Goal: Information Seeking & Learning: Learn about a topic

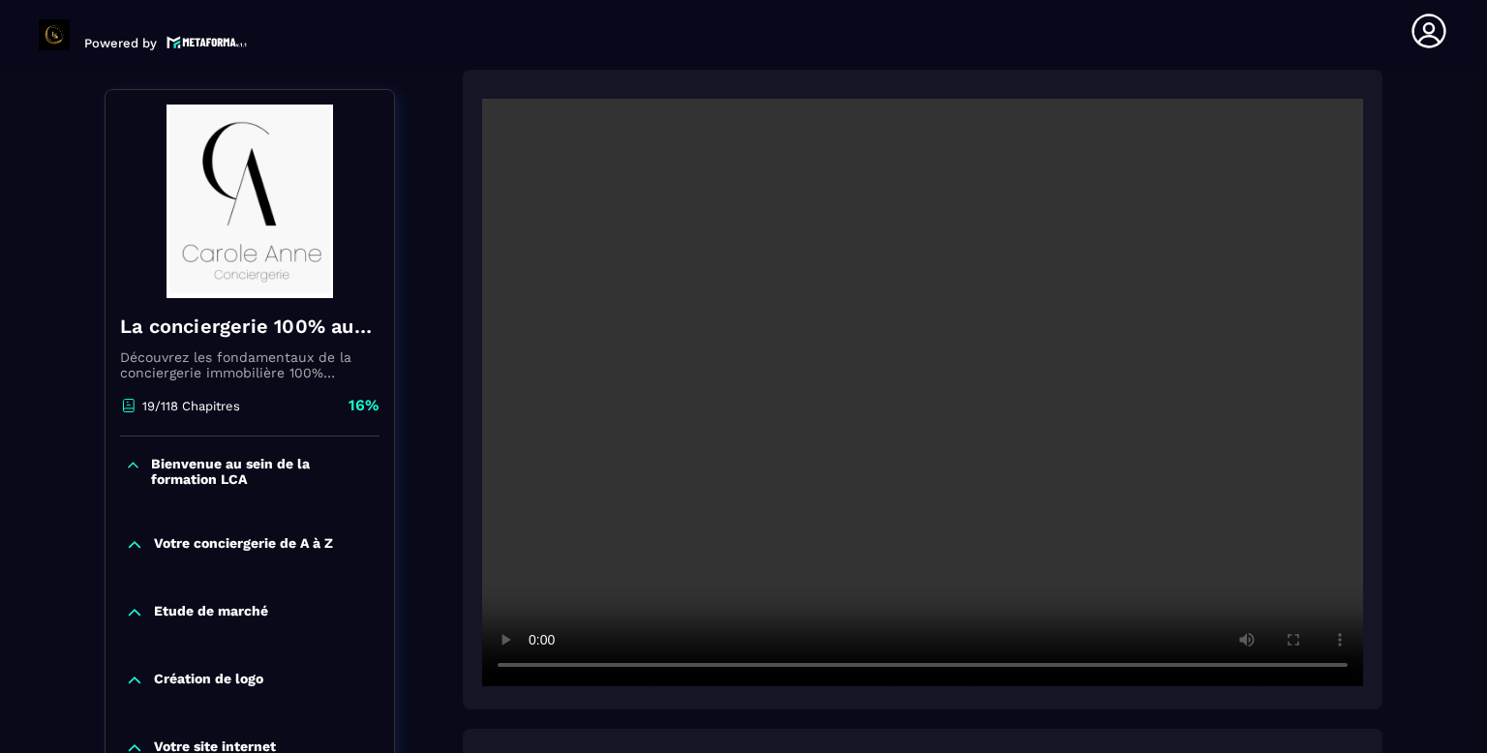
scroll to position [400, 0]
click at [1486, 578] on section "Formations Questions Communauté Événements Formations / La conciergerie 100% au…" at bounding box center [743, 412] width 1487 height 684
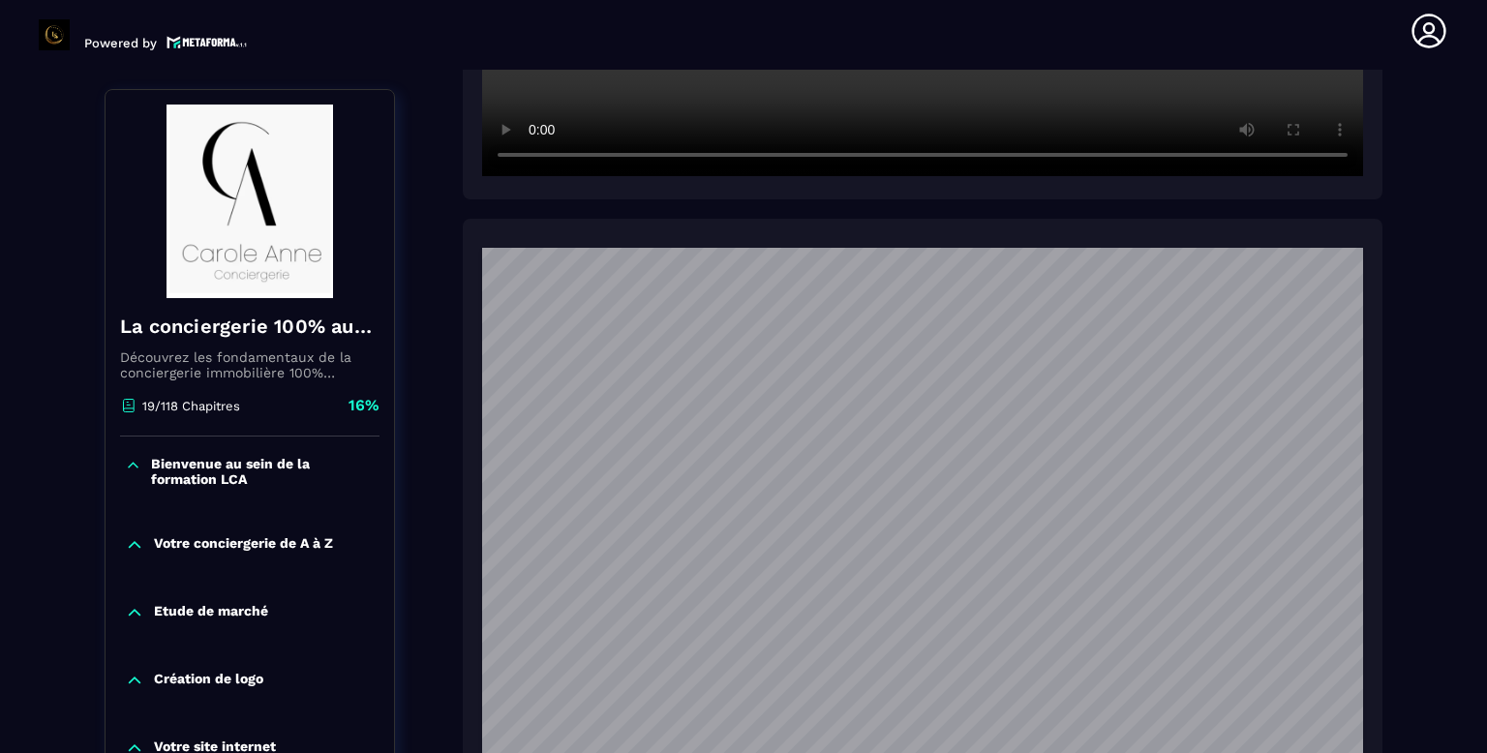
scroll to position [116, 0]
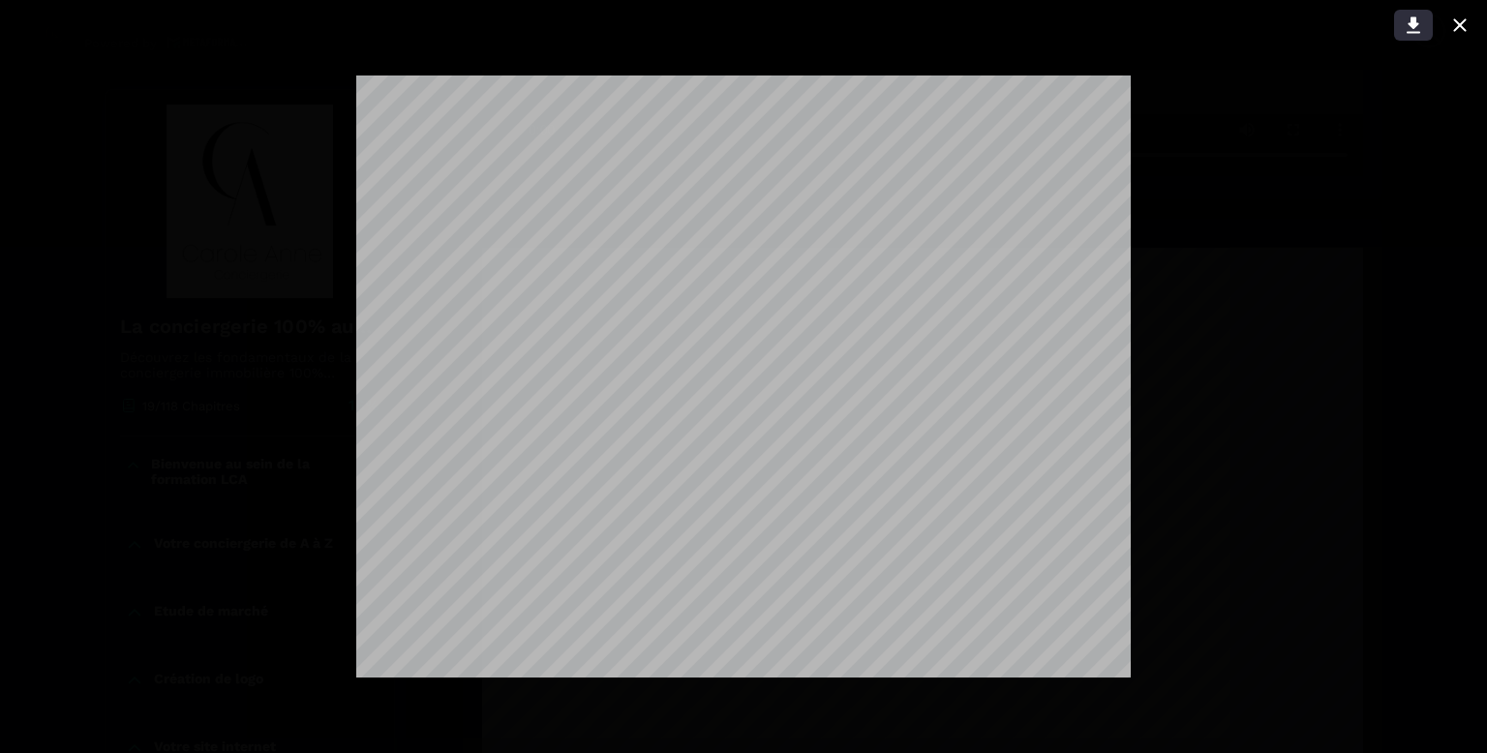
click at [1429, 12] on button at bounding box center [1413, 25] width 39 height 31
click at [1460, 23] on icon at bounding box center [1460, 24] width 13 height 13
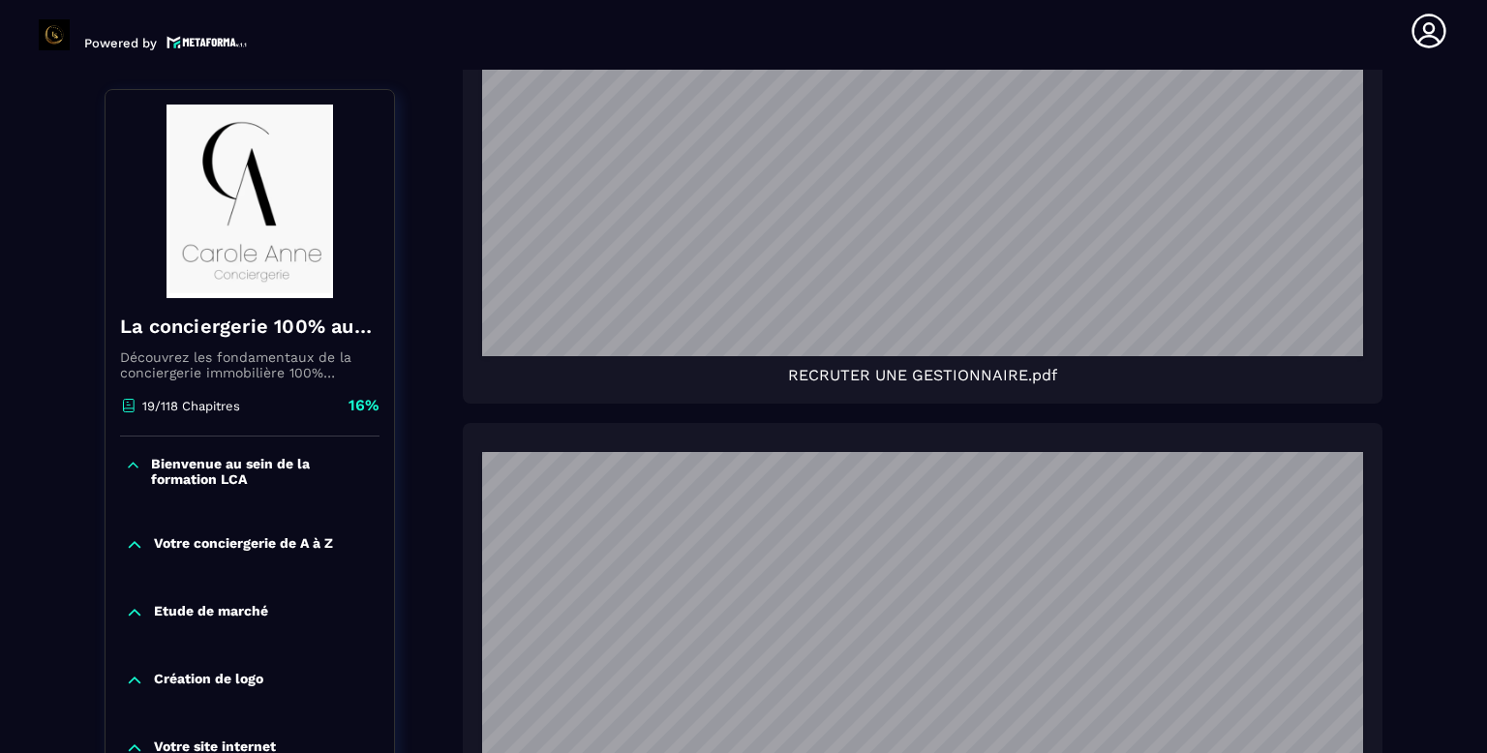
scroll to position [58, 0]
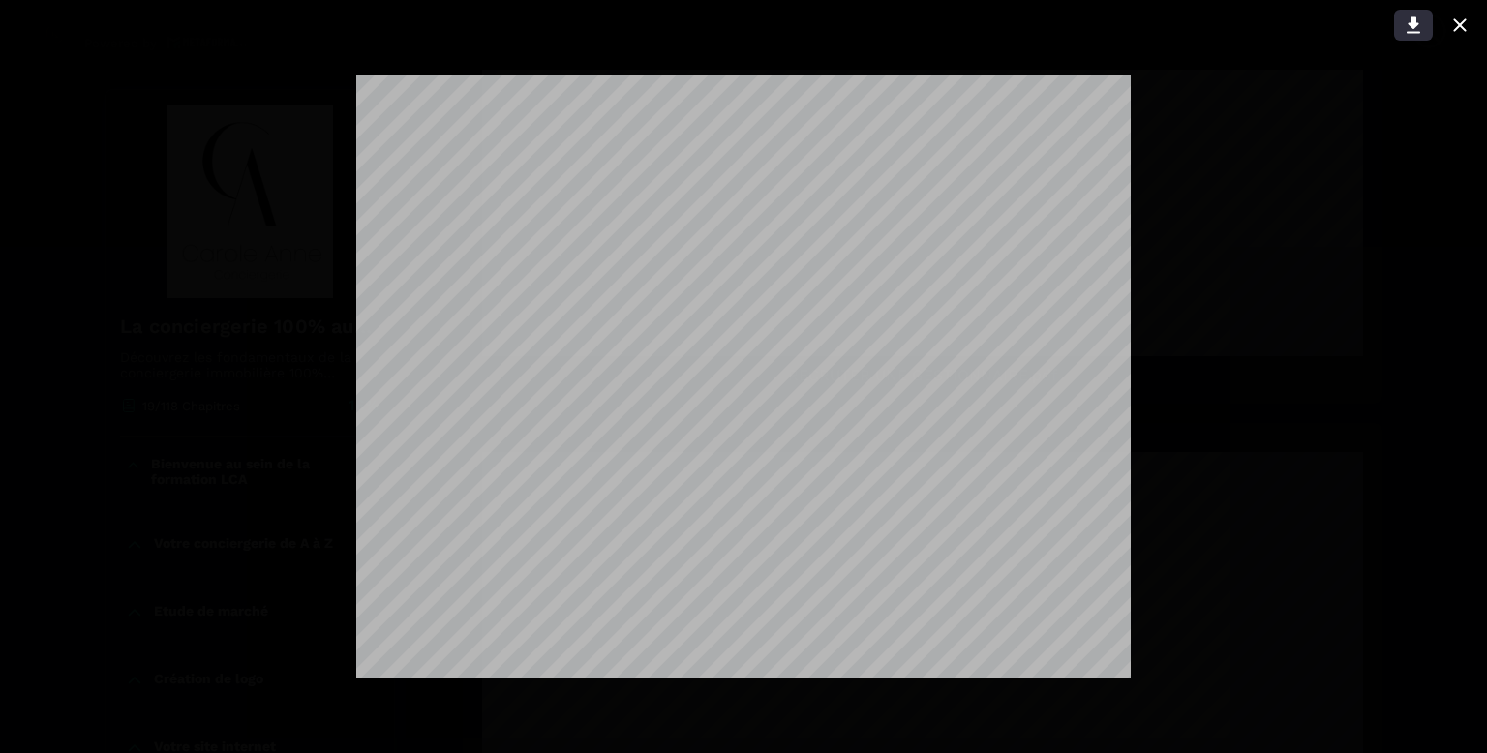
click at [1419, 14] on icon at bounding box center [1413, 25] width 23 height 23
click at [1466, 15] on icon at bounding box center [1460, 25] width 23 height 23
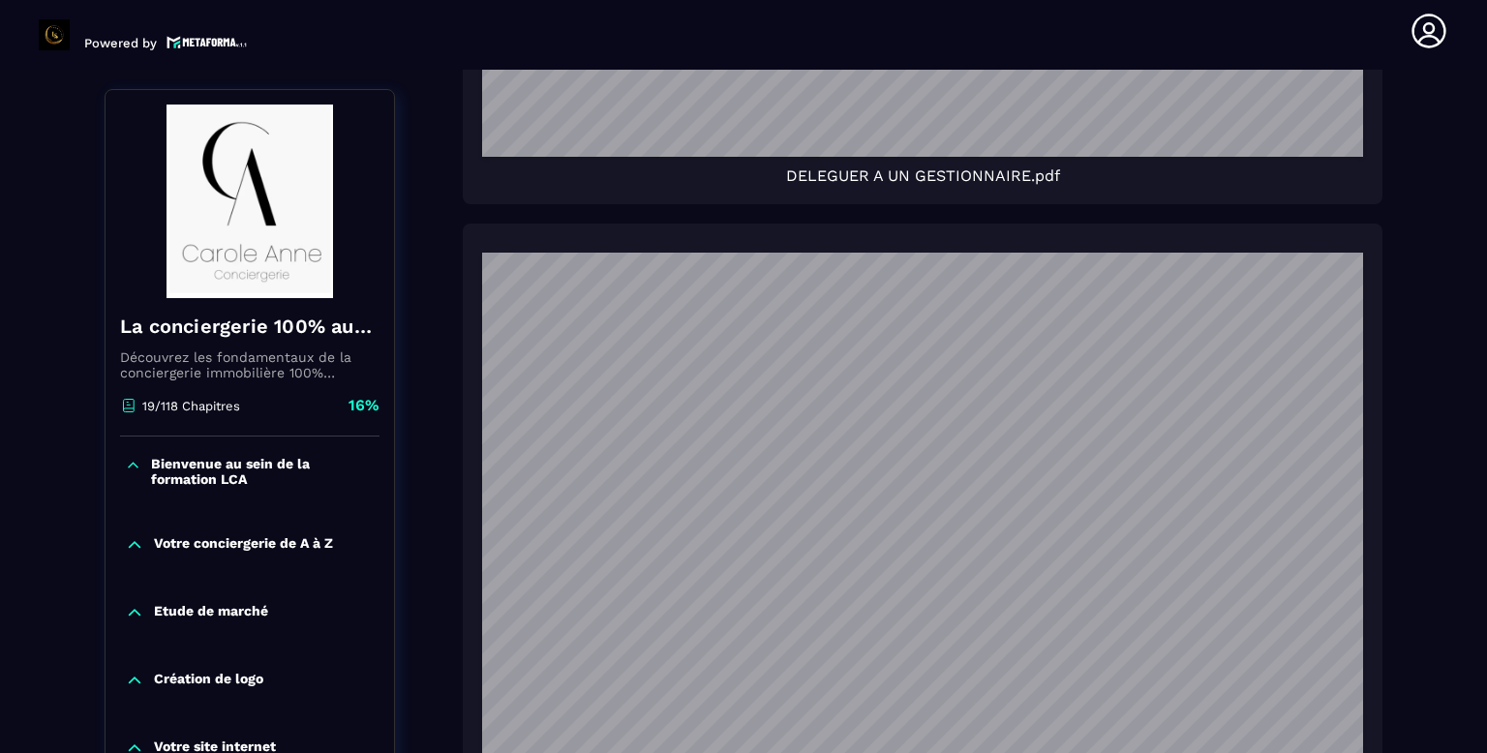
scroll to position [2648, 0]
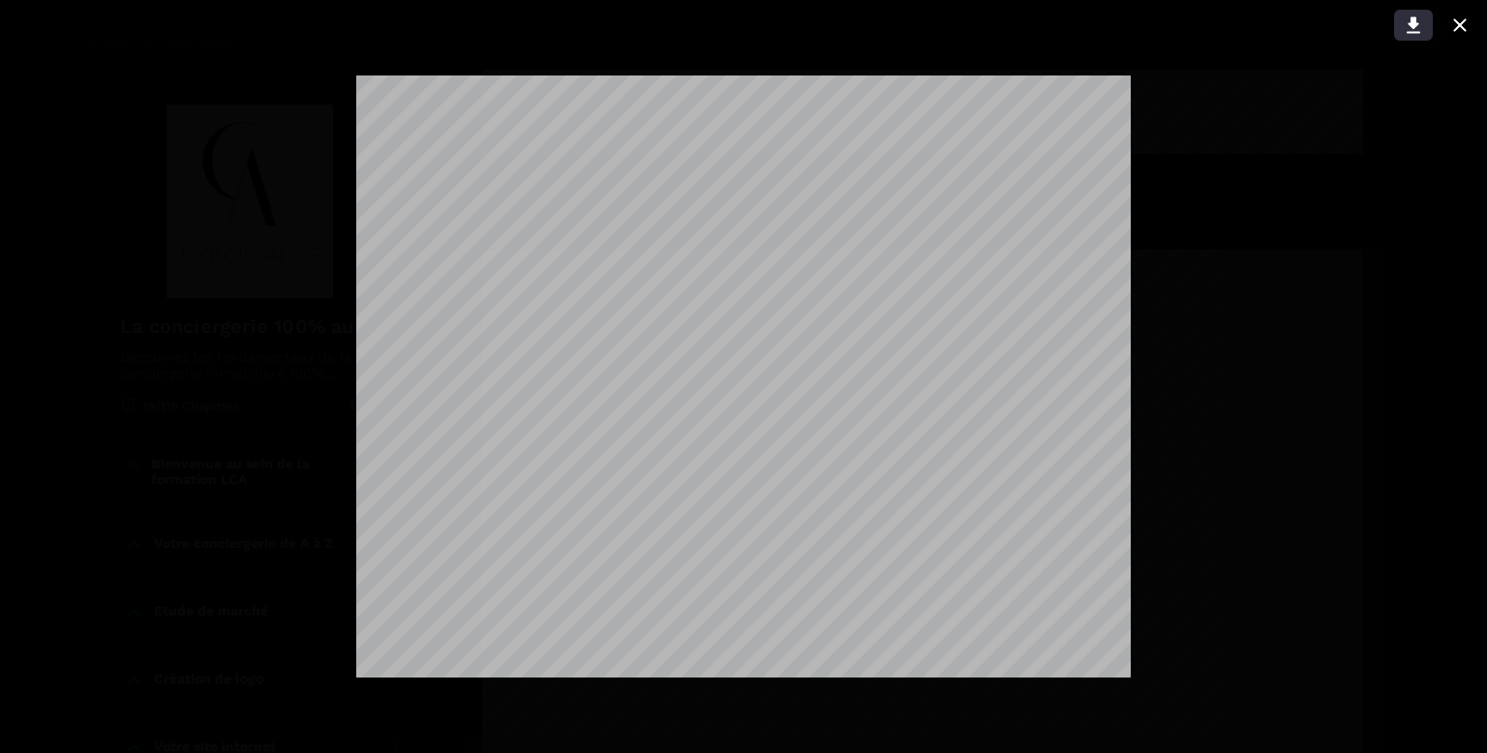
click at [1417, 12] on button at bounding box center [1413, 25] width 39 height 31
click at [1479, 14] on button at bounding box center [1460, 25] width 39 height 31
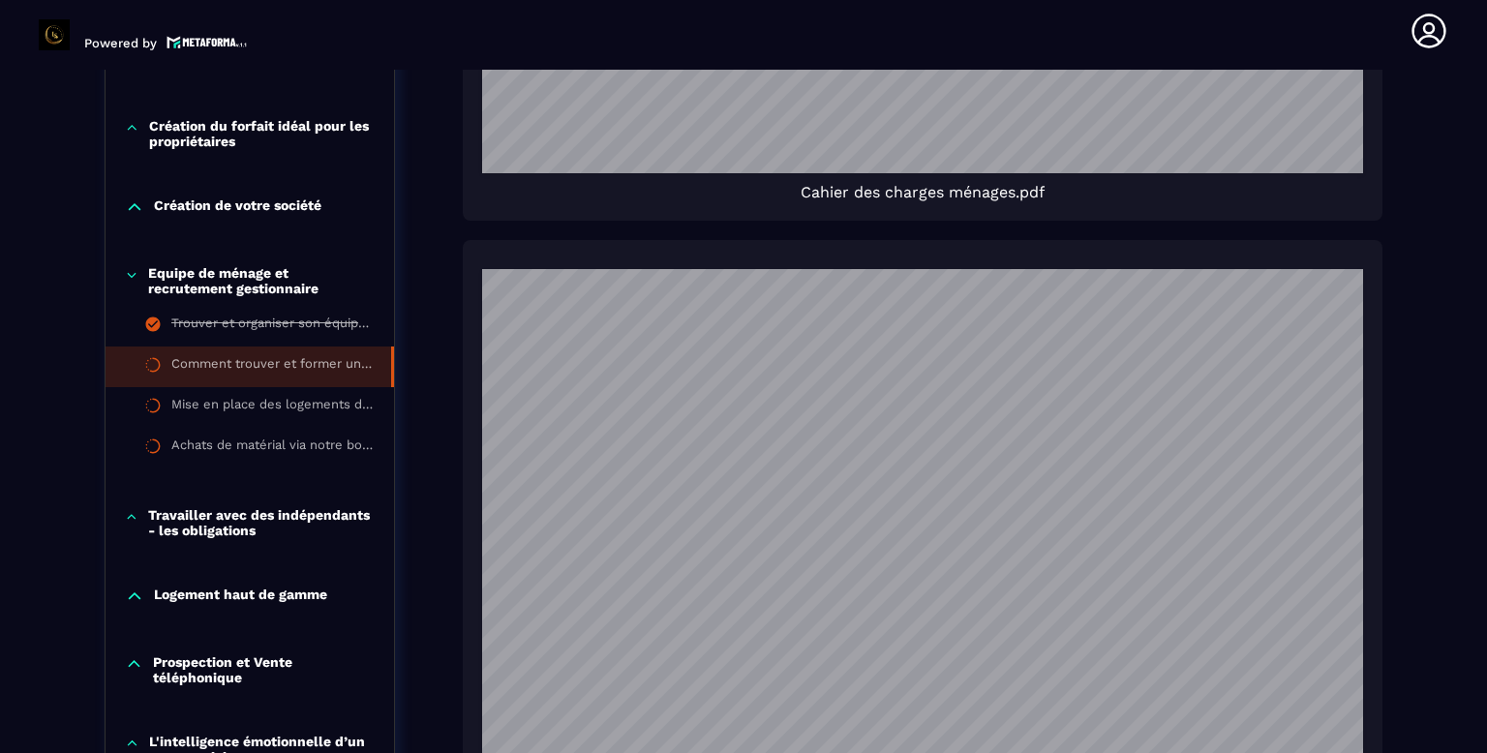
scroll to position [3502, 0]
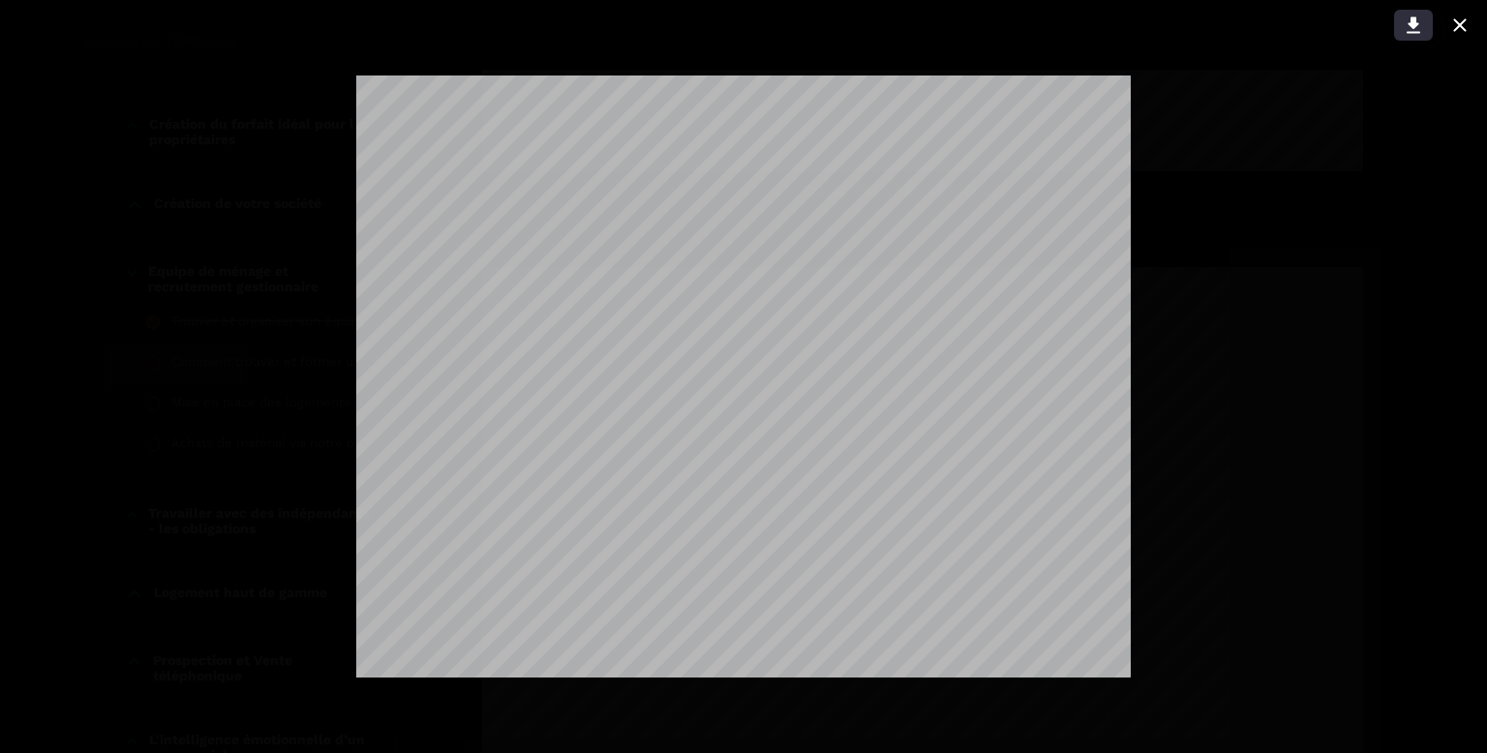
click at [1426, 14] on button at bounding box center [1413, 25] width 39 height 31
click at [1469, 15] on icon at bounding box center [1460, 25] width 23 height 23
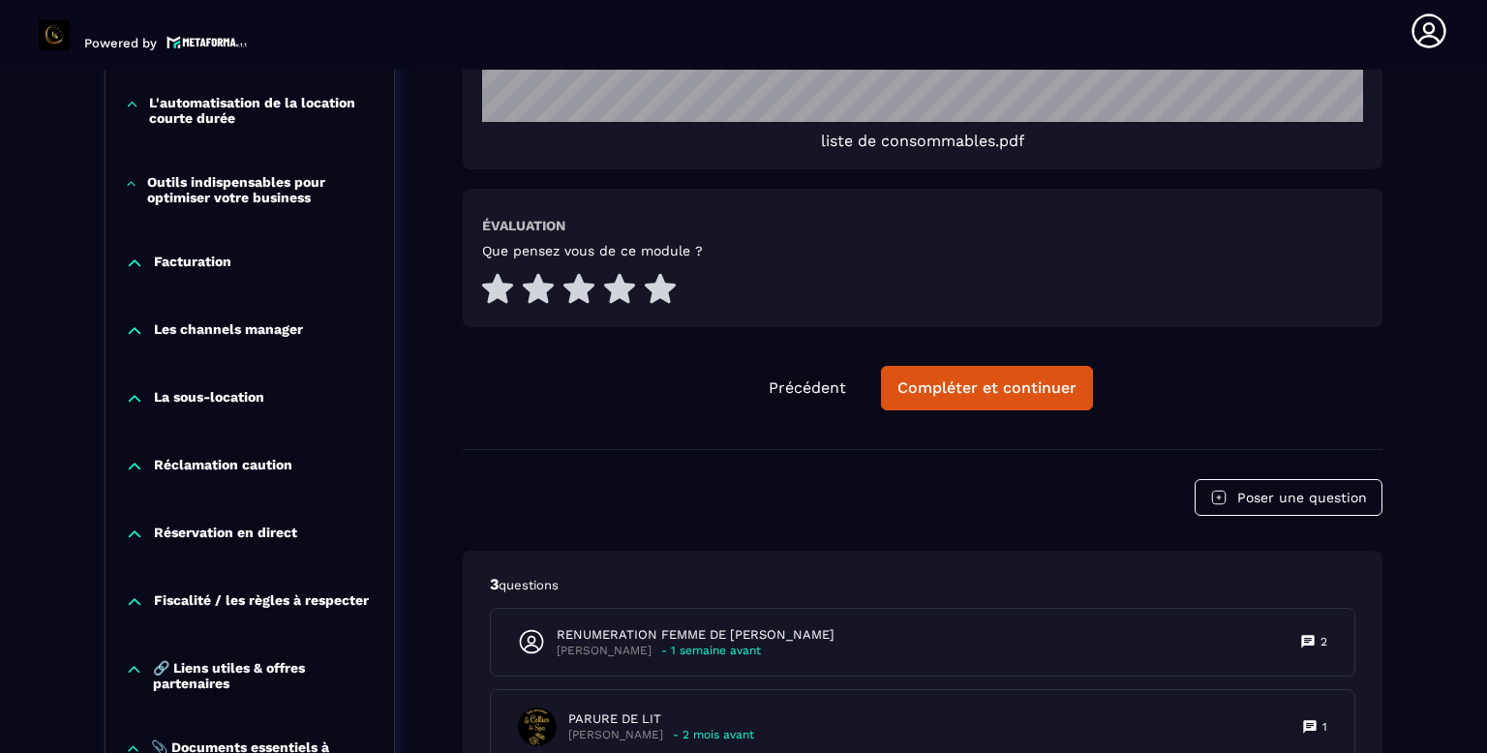
scroll to position [4423, 0]
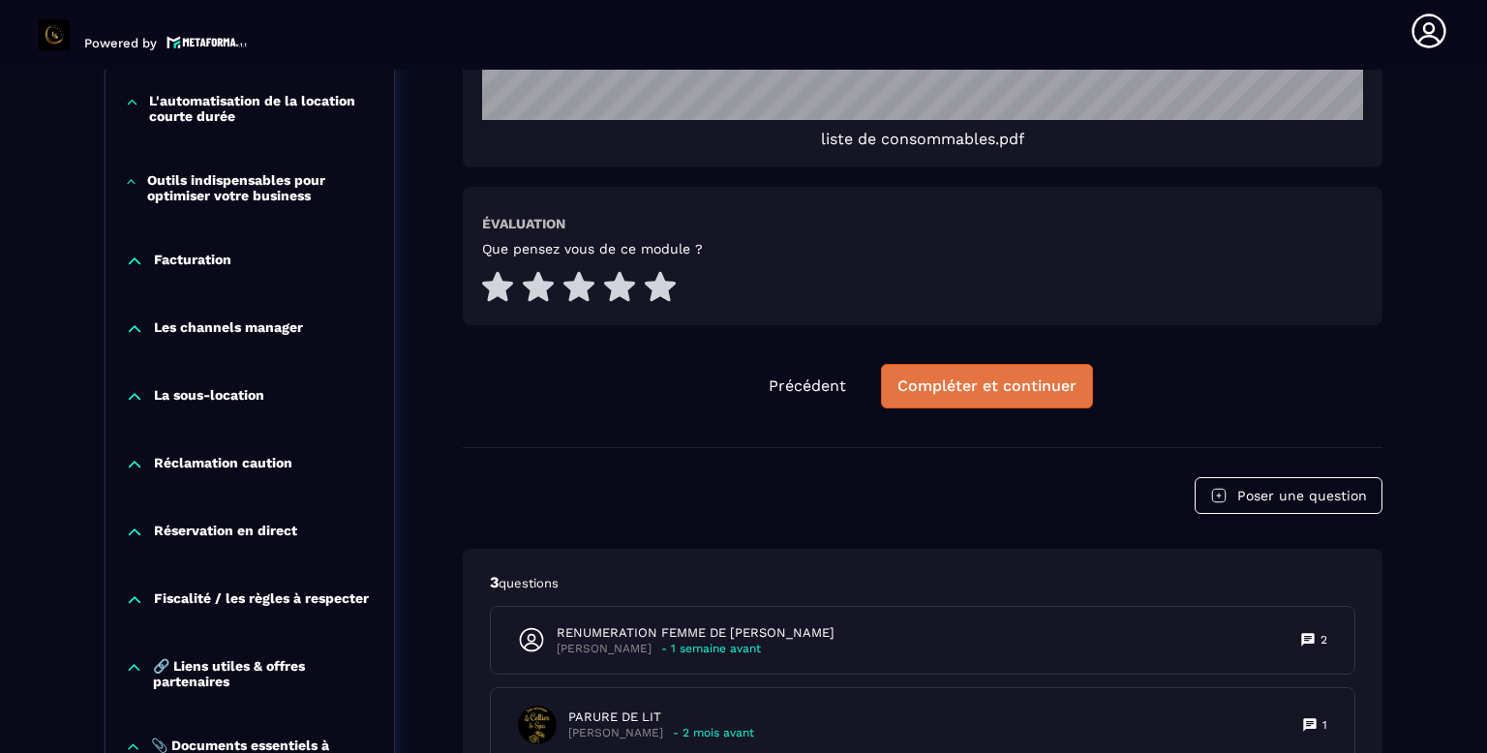
click at [1044, 395] on div "Compléter et continuer" at bounding box center [987, 386] width 179 height 19
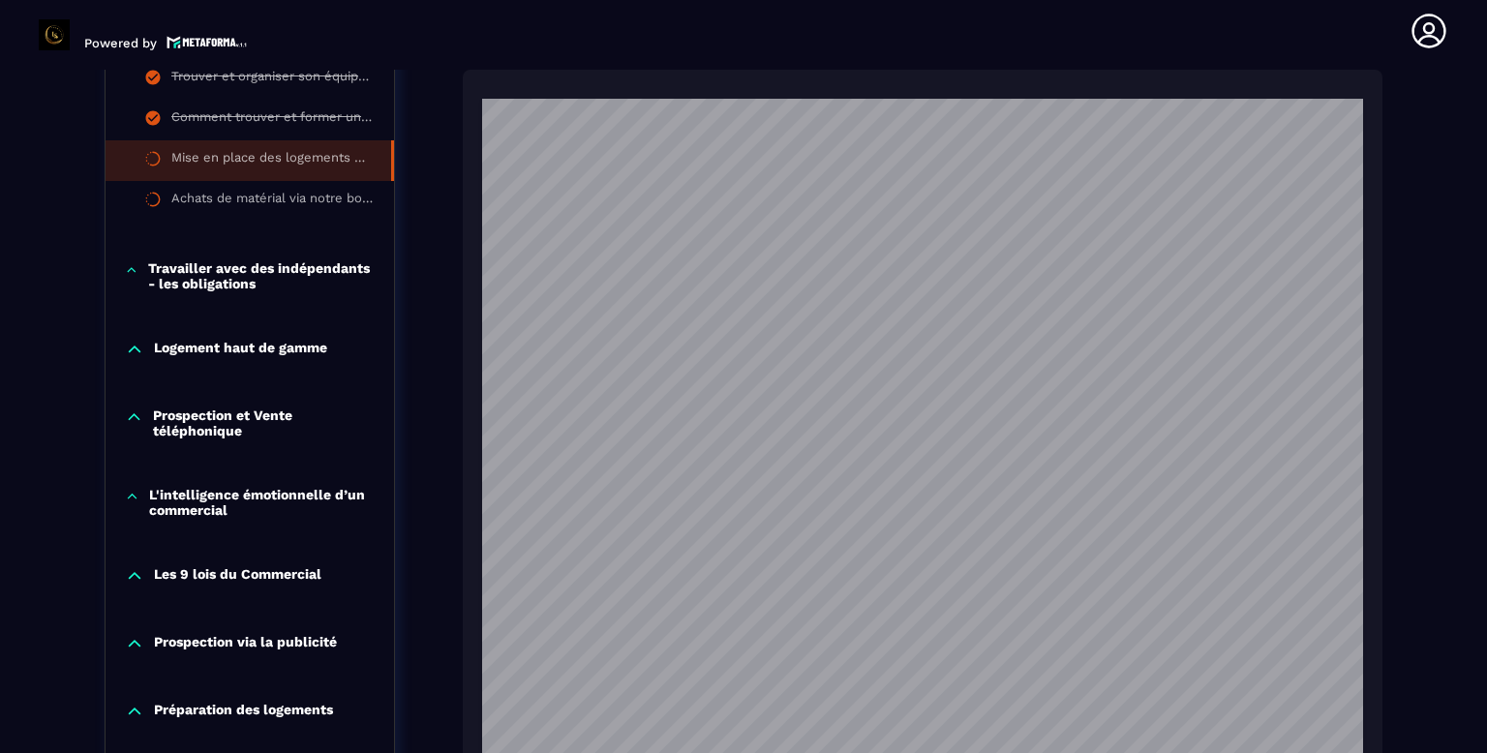
scroll to position [2934, 0]
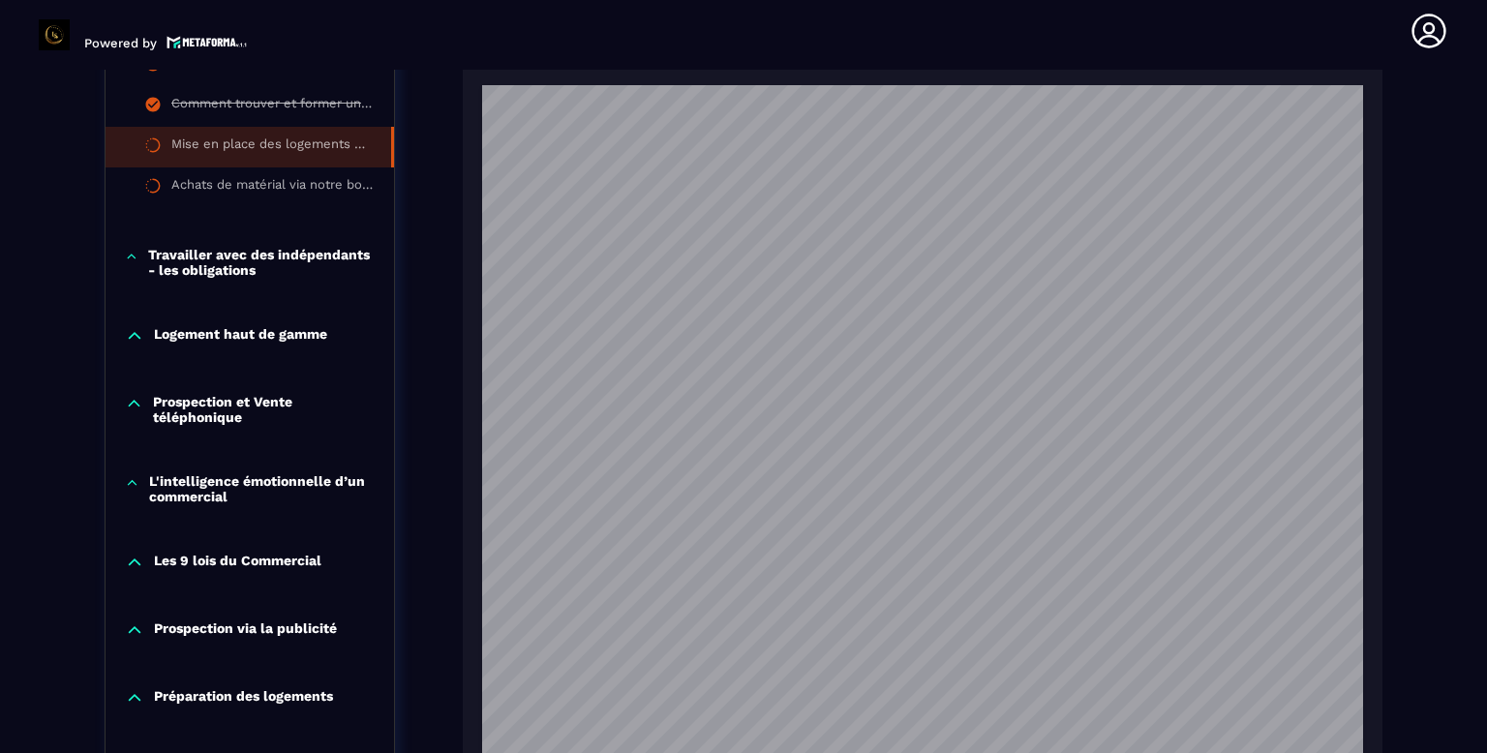
click at [329, 268] on p "Travailler avec des indépendants - les obligations" at bounding box center [261, 262] width 227 height 31
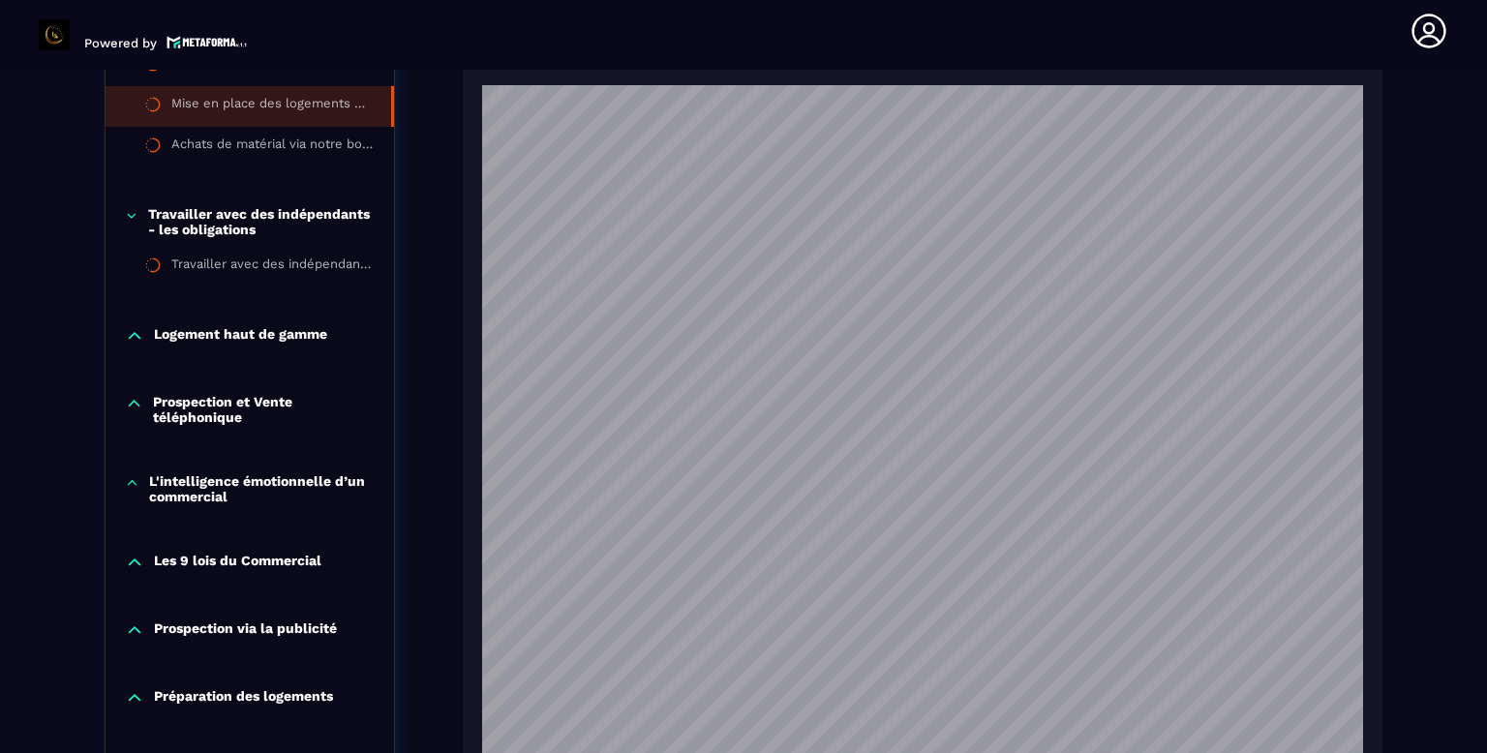
click at [305, 342] on p "Logement haut de gamme" at bounding box center [240, 335] width 173 height 19
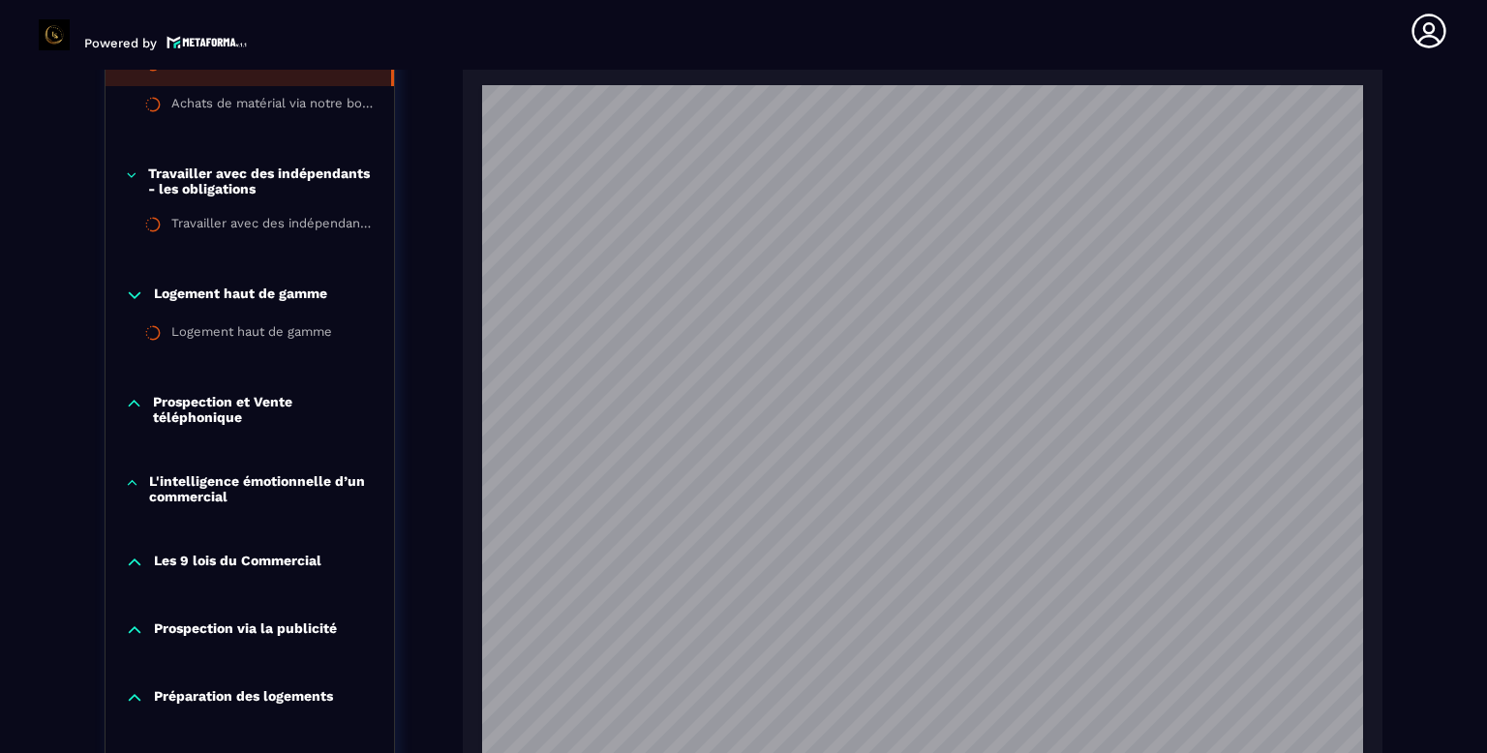
click at [269, 411] on p "Prospection et Vente téléphonique" at bounding box center [264, 409] width 222 height 31
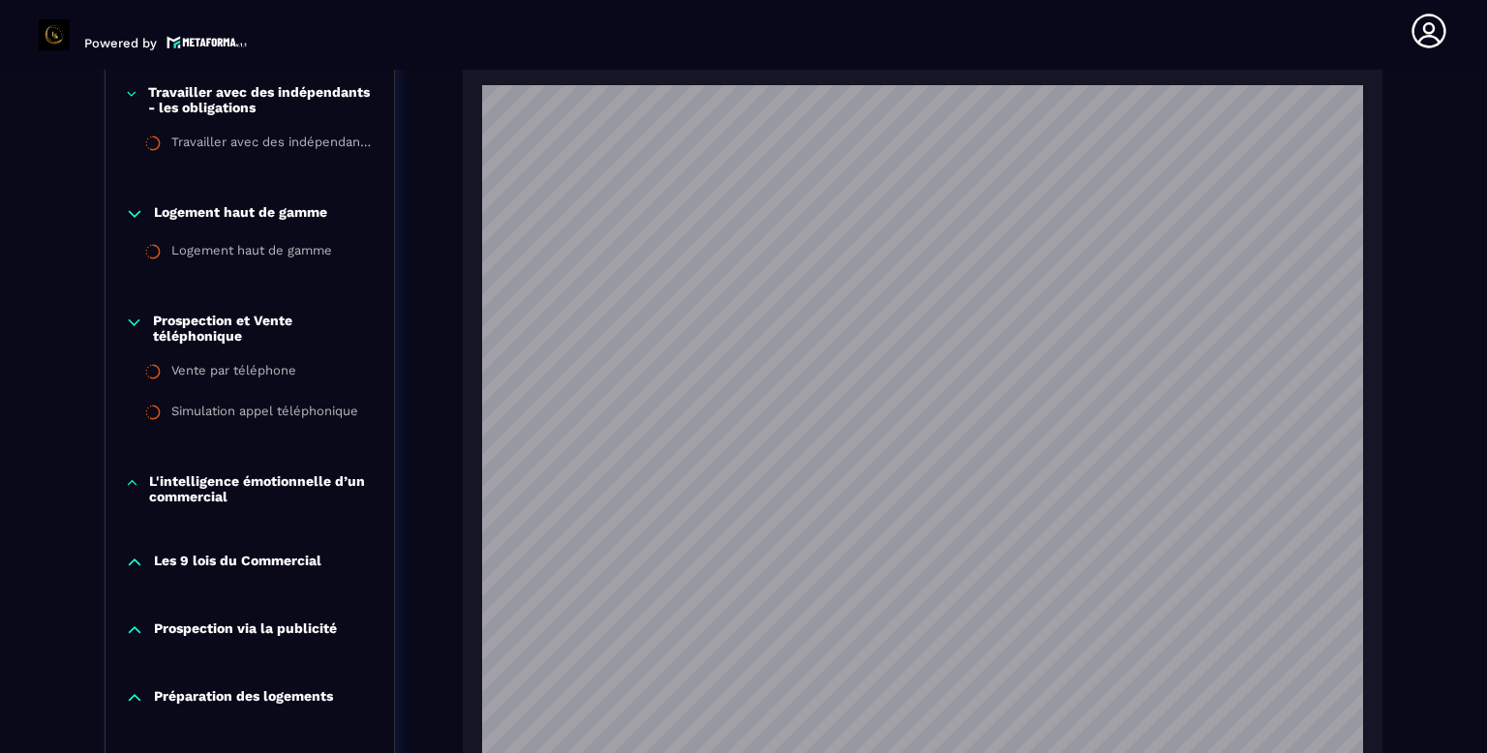
click at [329, 474] on p "L'intelligence émotionnelle d’un commercial" at bounding box center [262, 489] width 226 height 31
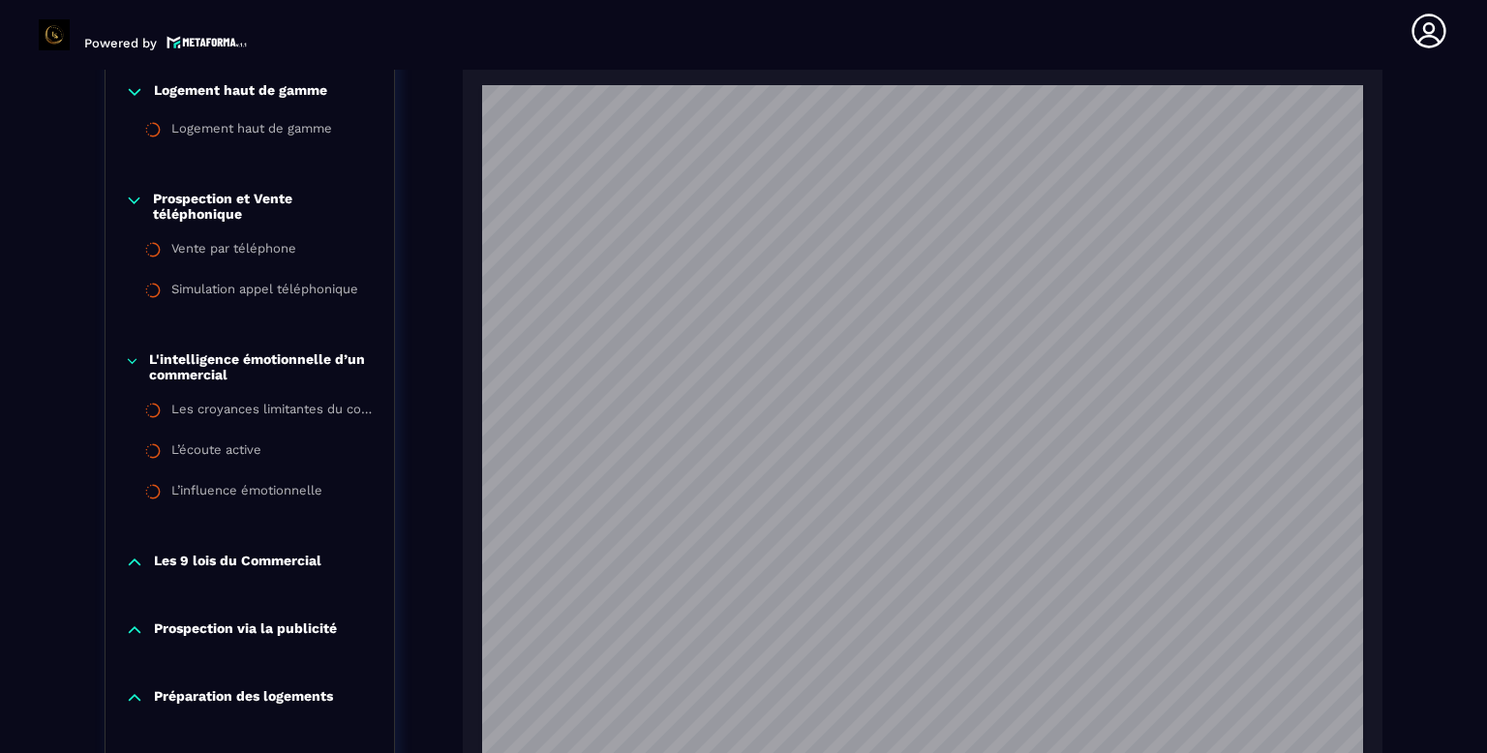
click at [288, 567] on p "Les 9 lois du Commercial" at bounding box center [238, 562] width 168 height 19
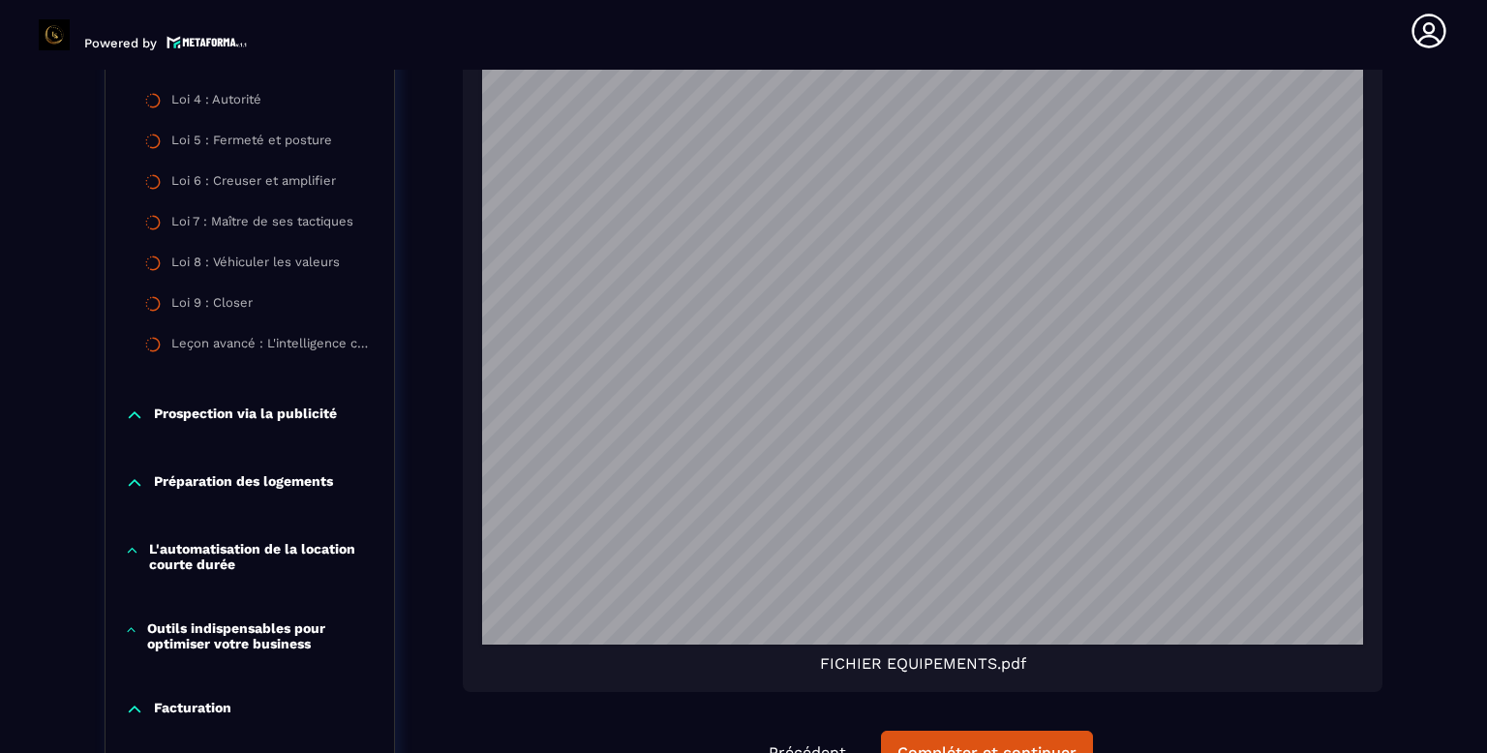
scroll to position [3149, 0]
click at [293, 417] on p "Prospection via la publicité" at bounding box center [245, 415] width 183 height 19
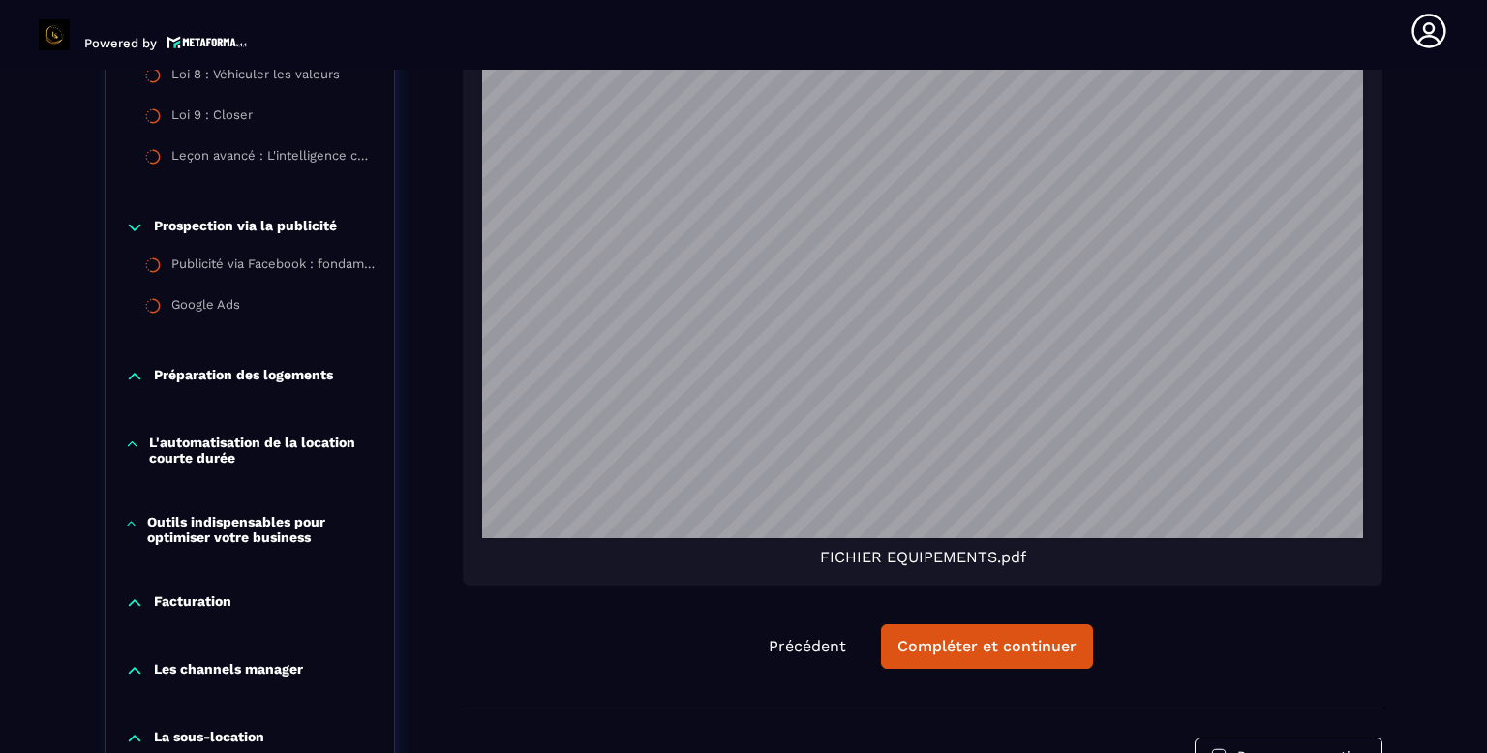
scroll to position [3258, 0]
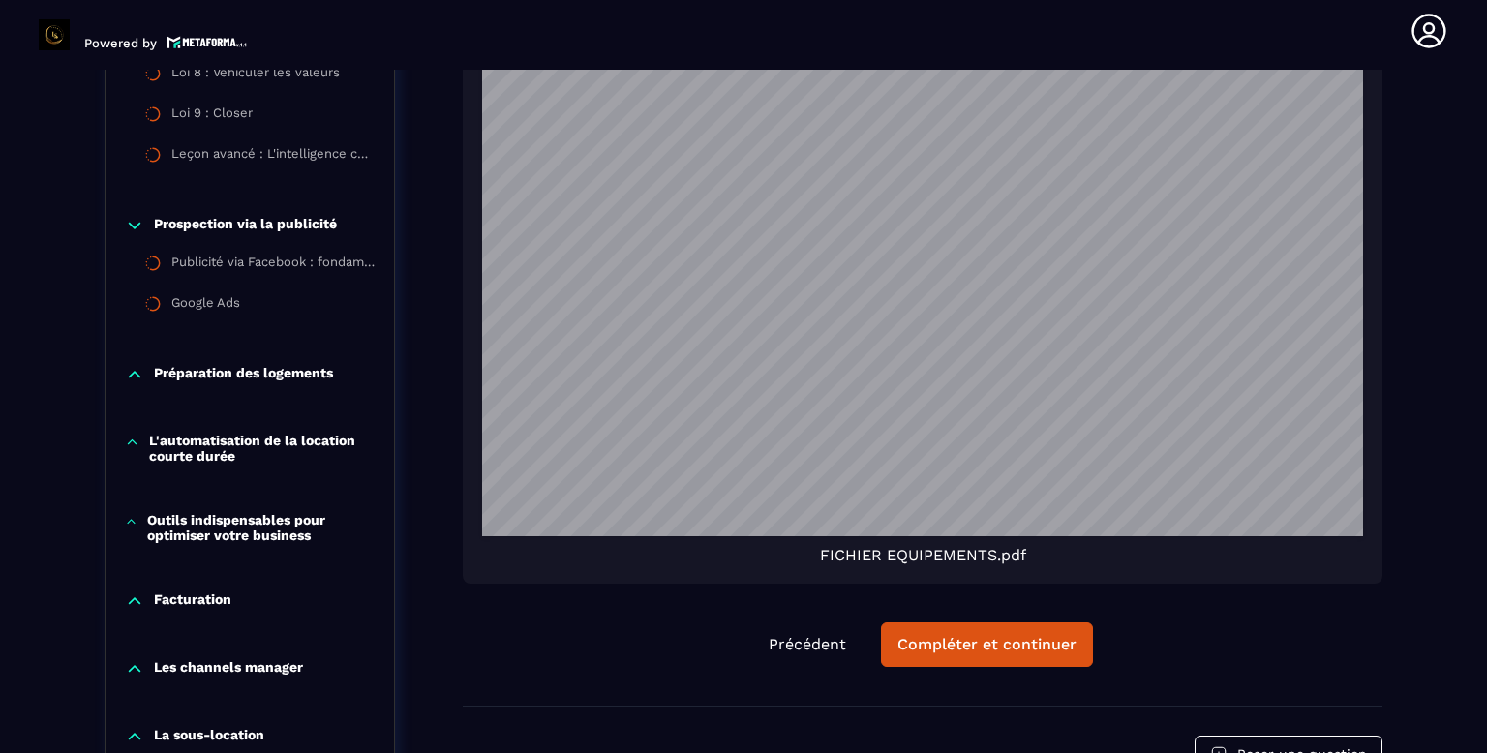
click at [311, 376] on p "Préparation des logements" at bounding box center [243, 374] width 179 height 19
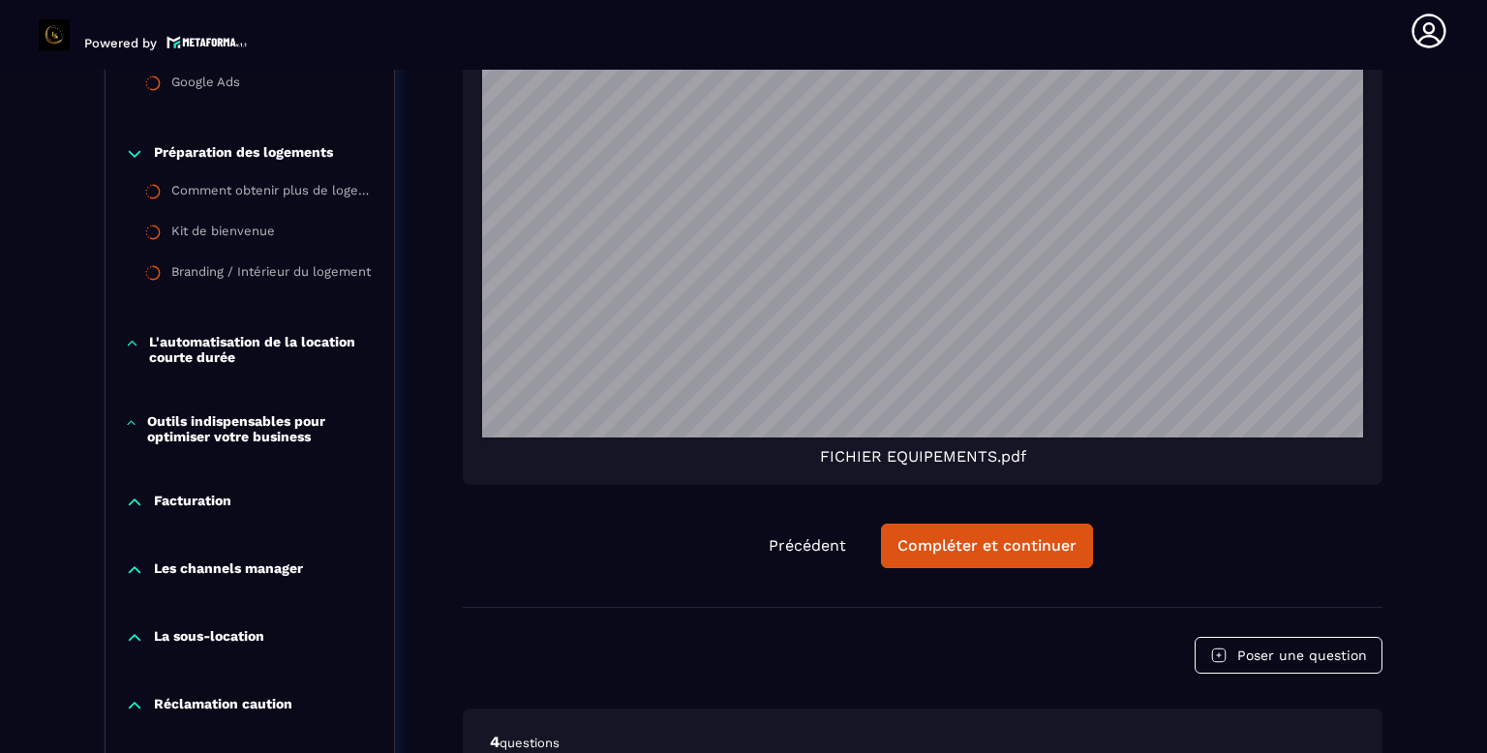
click at [321, 357] on p "L'automatisation de la location courte durée" at bounding box center [262, 349] width 226 height 31
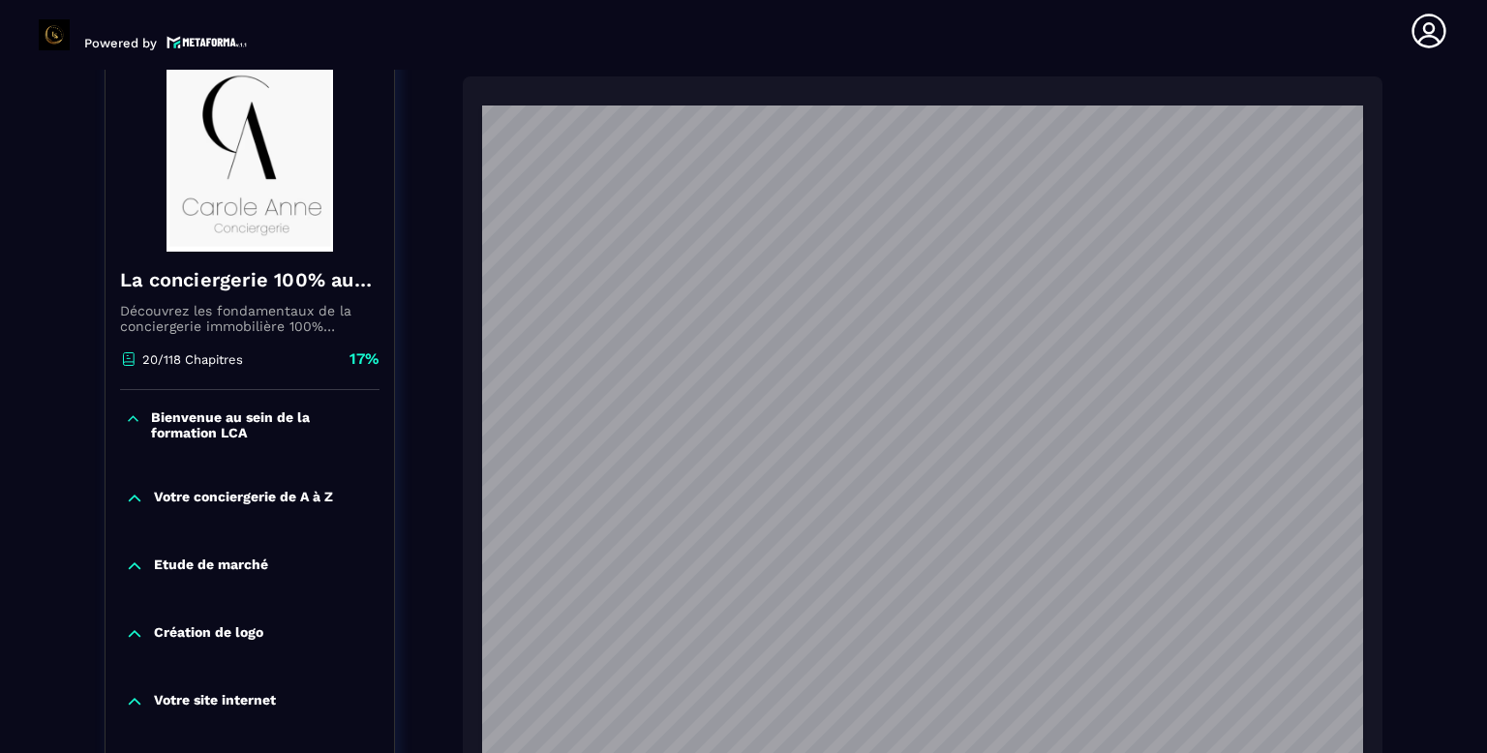
scroll to position [81, 0]
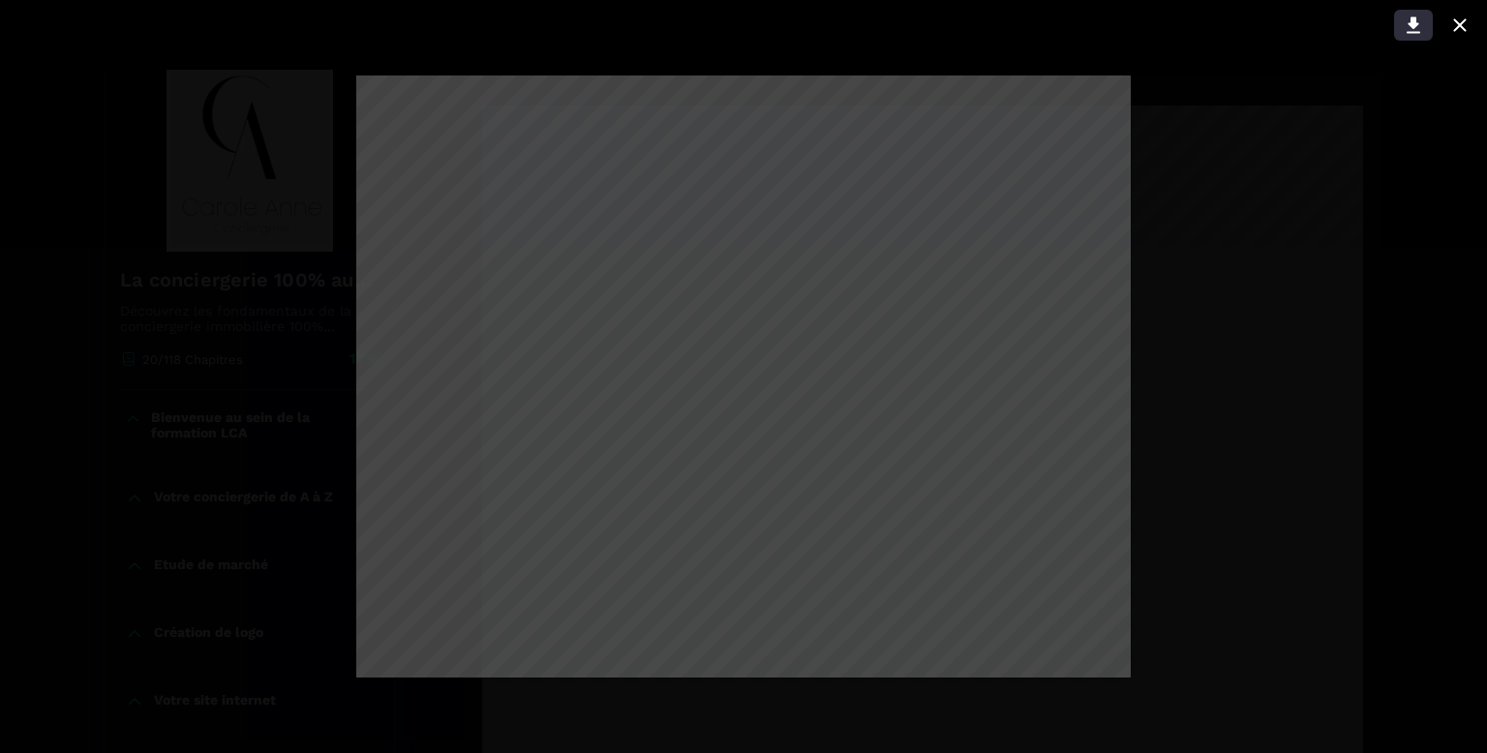
click at [1408, 11] on button at bounding box center [1413, 25] width 39 height 31
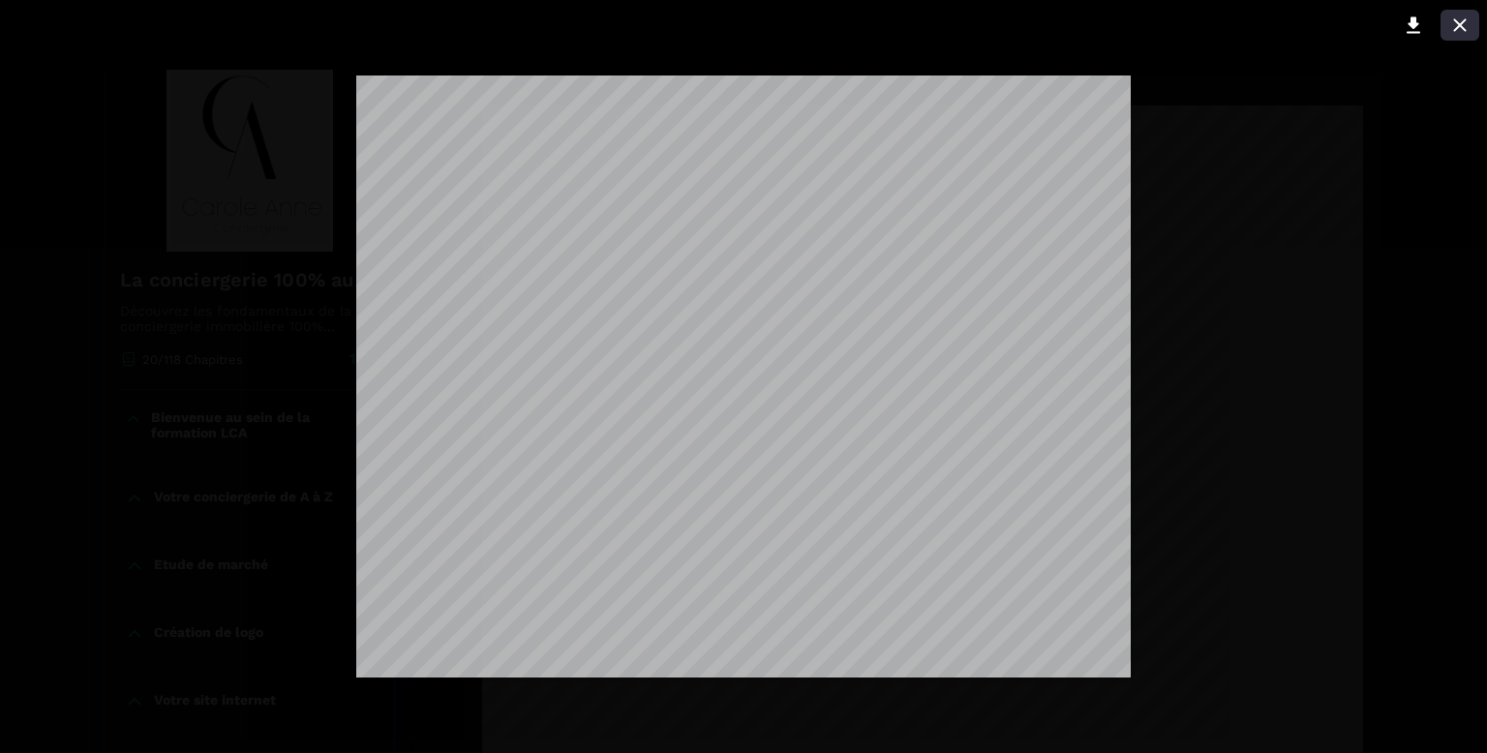
click at [1470, 21] on icon at bounding box center [1460, 25] width 23 height 23
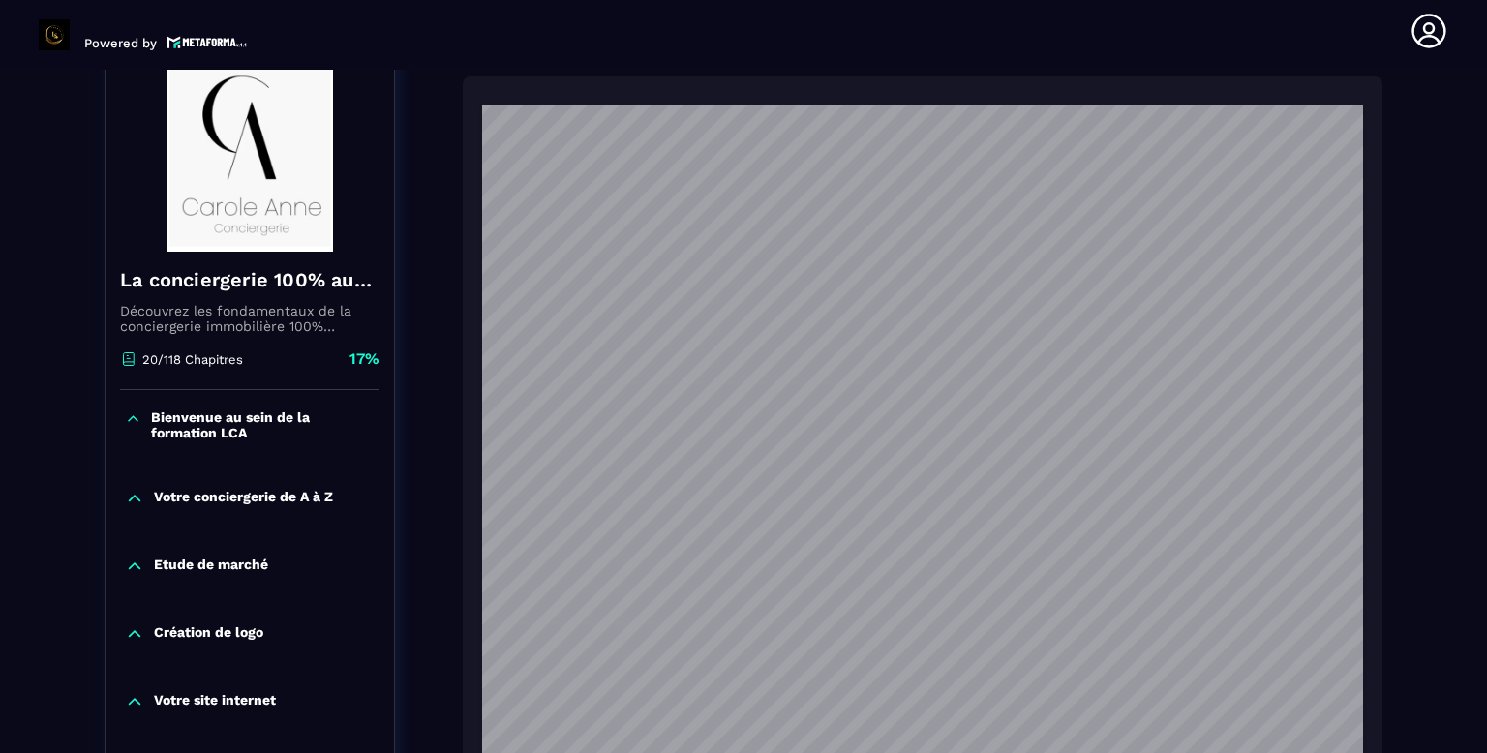
scroll to position [1698, 0]
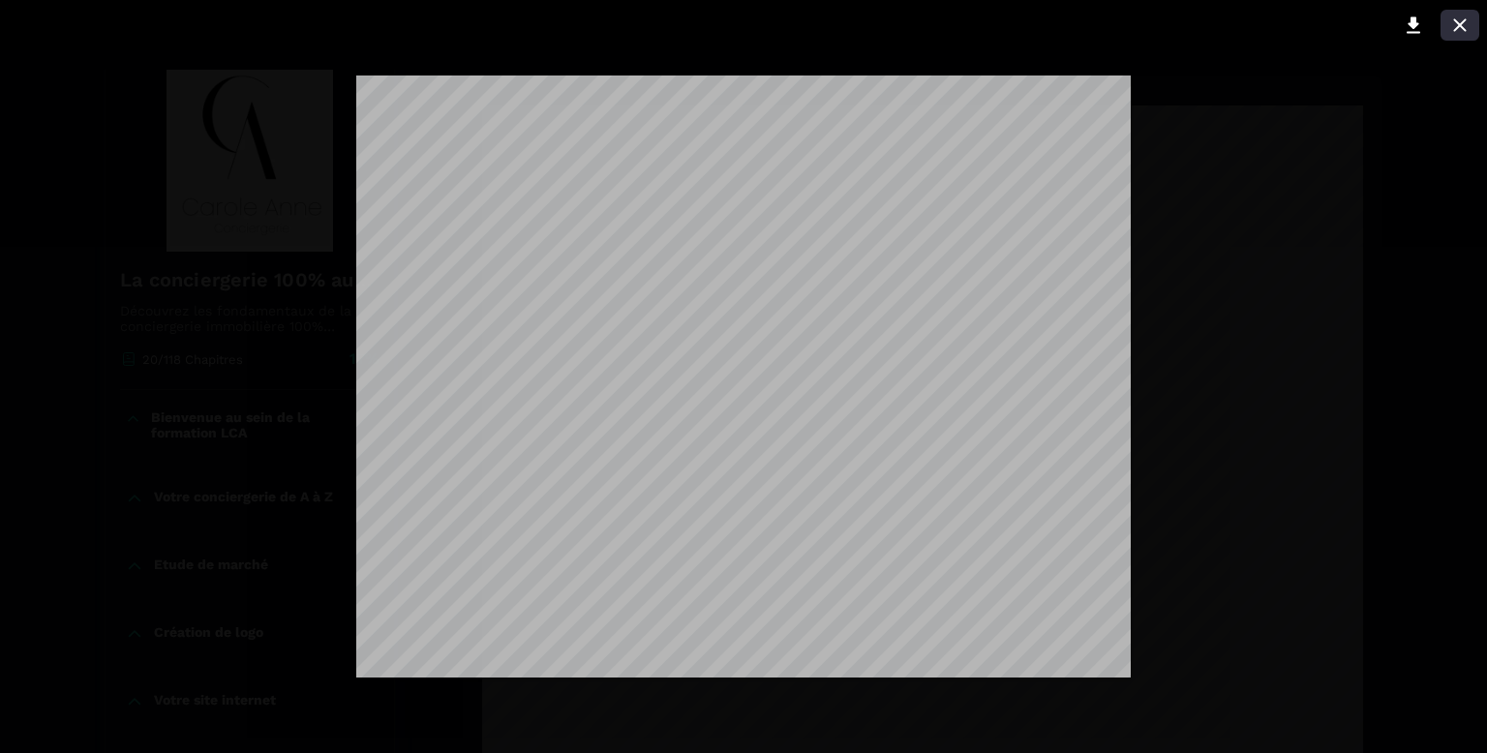
click at [1467, 15] on icon at bounding box center [1460, 25] width 23 height 23
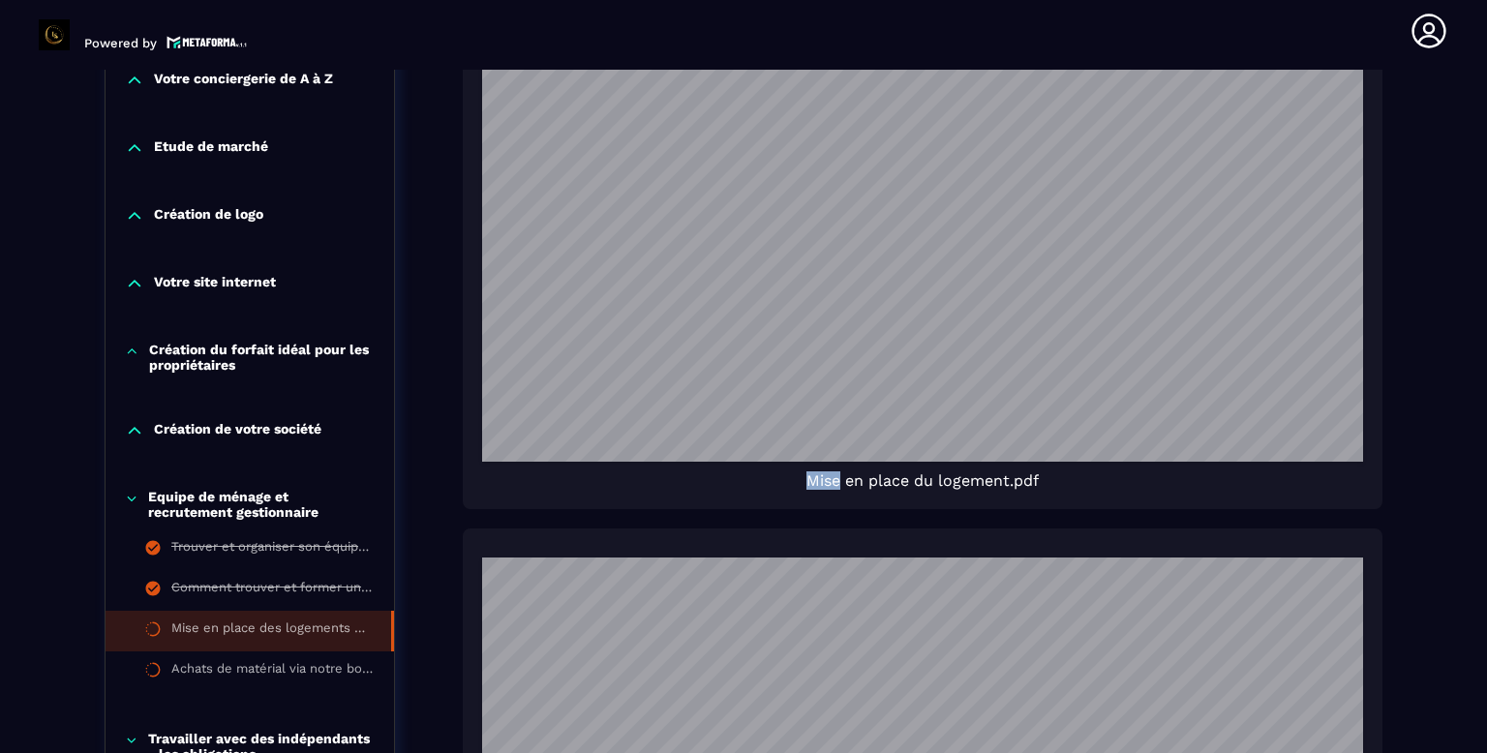
scroll to position [393, 0]
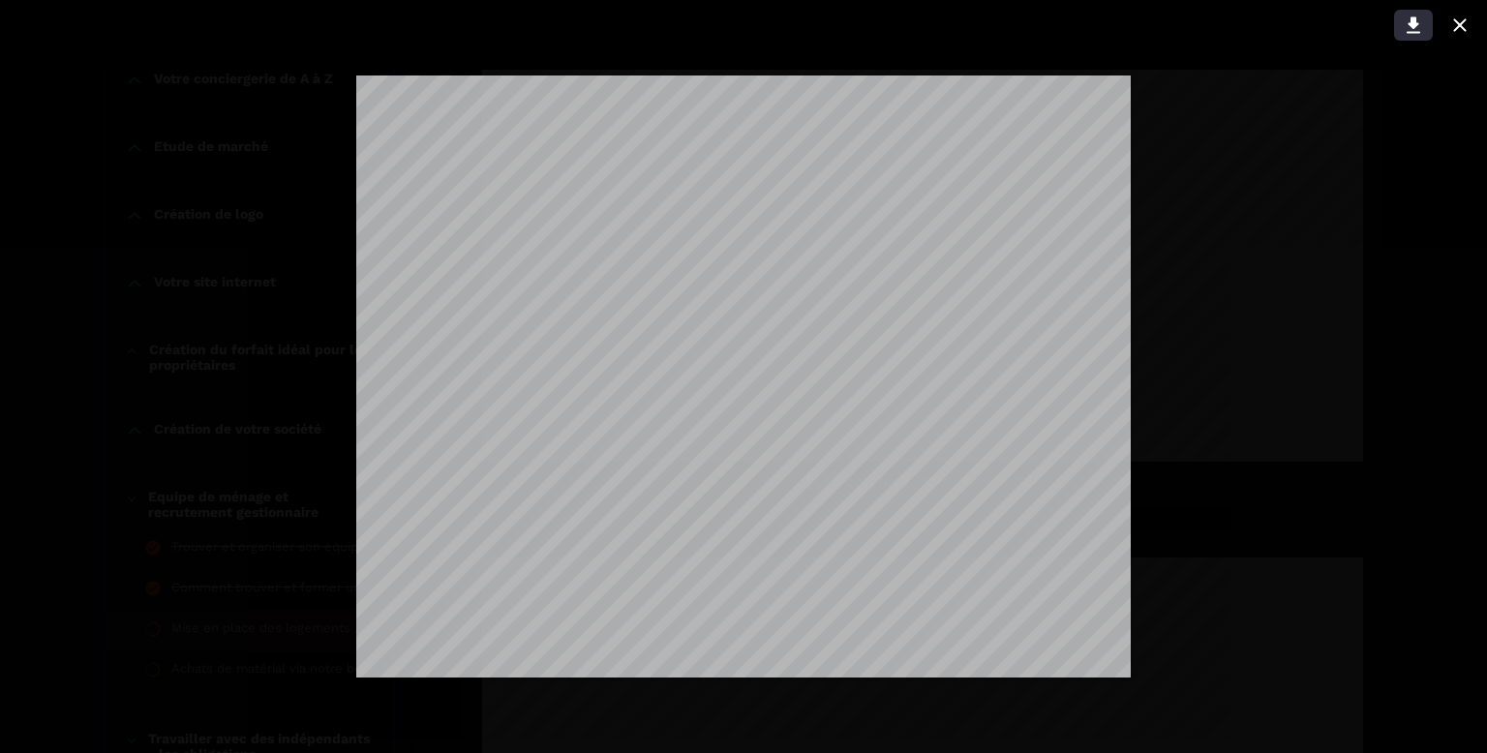
click at [1418, 24] on icon at bounding box center [1414, 25] width 14 height 16
click at [1471, 17] on icon at bounding box center [1460, 25] width 23 height 23
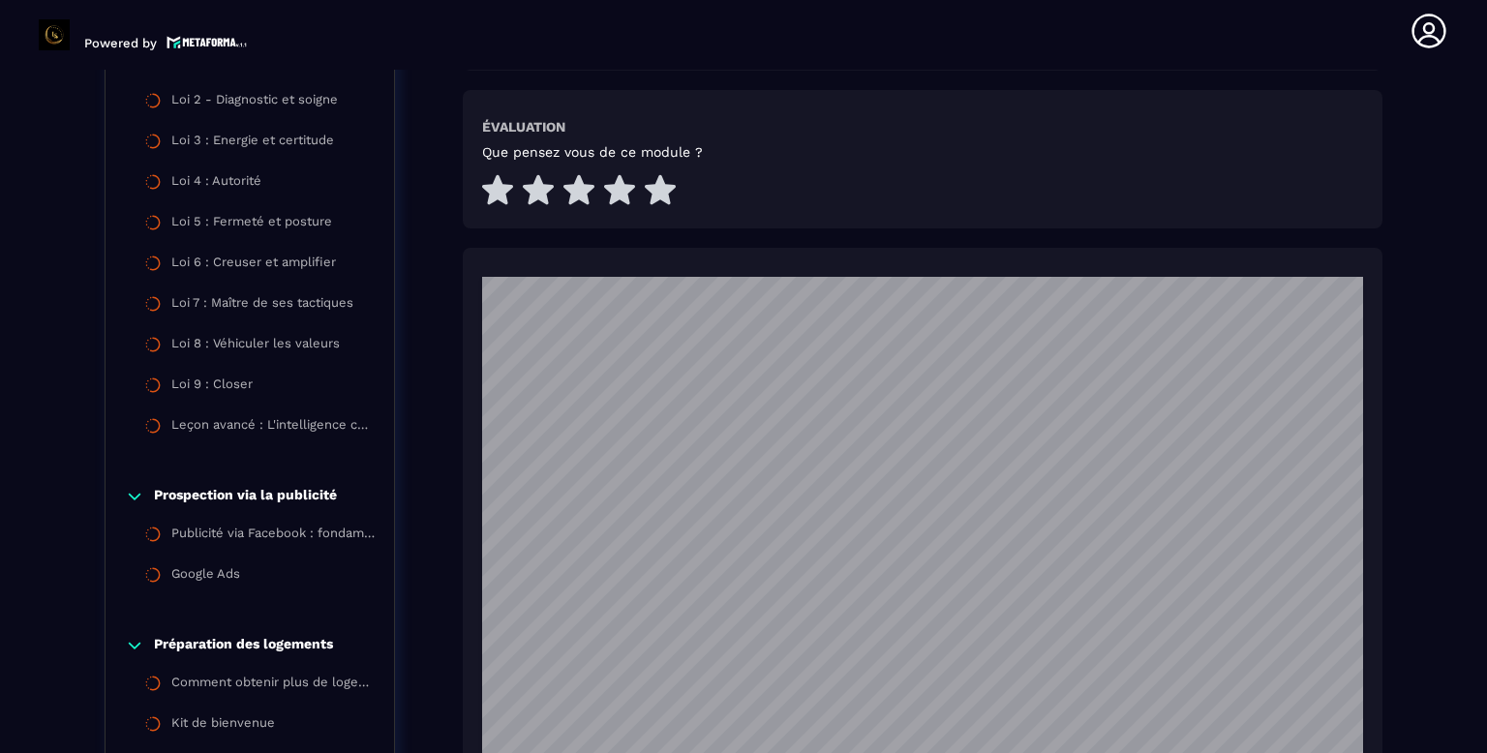
scroll to position [187, 0]
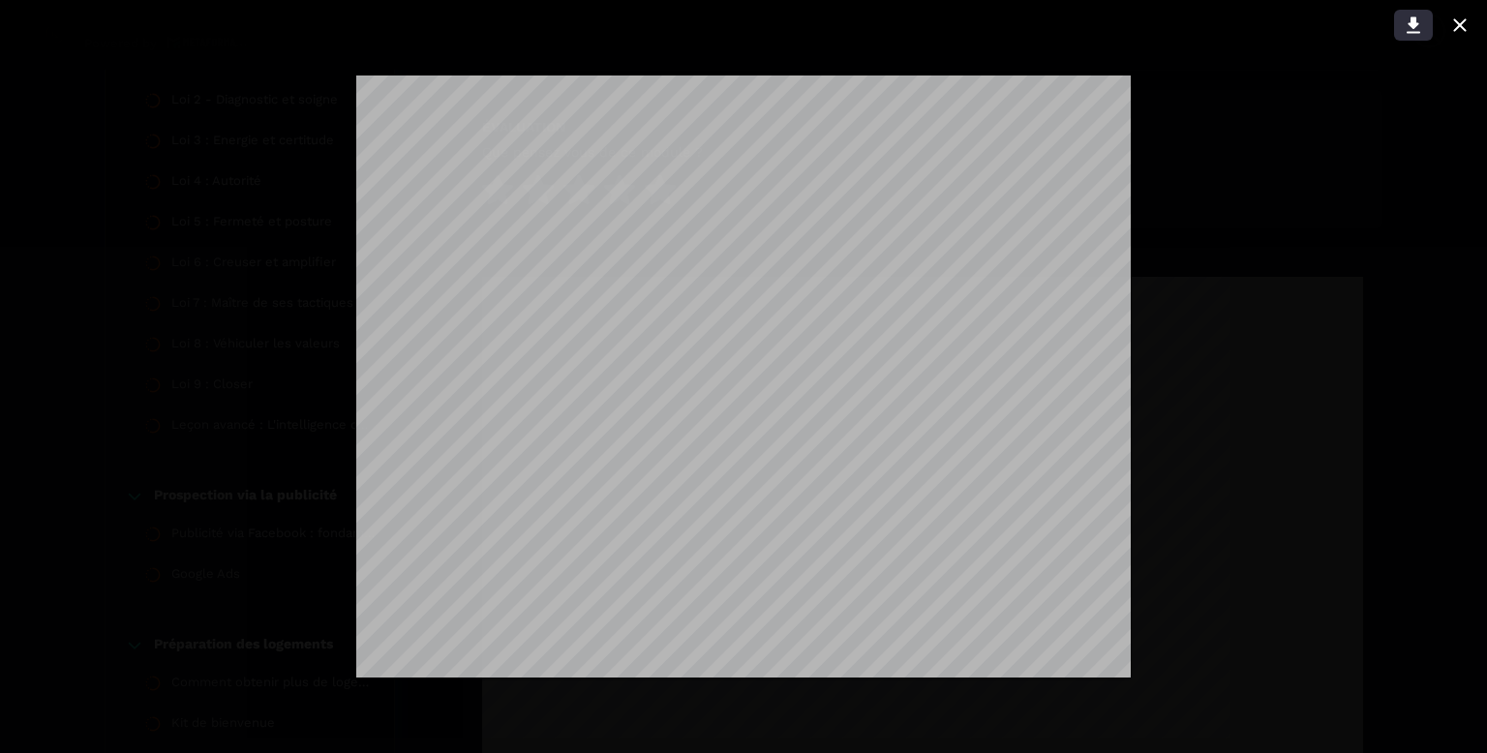
click at [1412, 18] on icon at bounding box center [1414, 25] width 14 height 16
click at [1460, 23] on icon at bounding box center [1460, 25] width 23 height 23
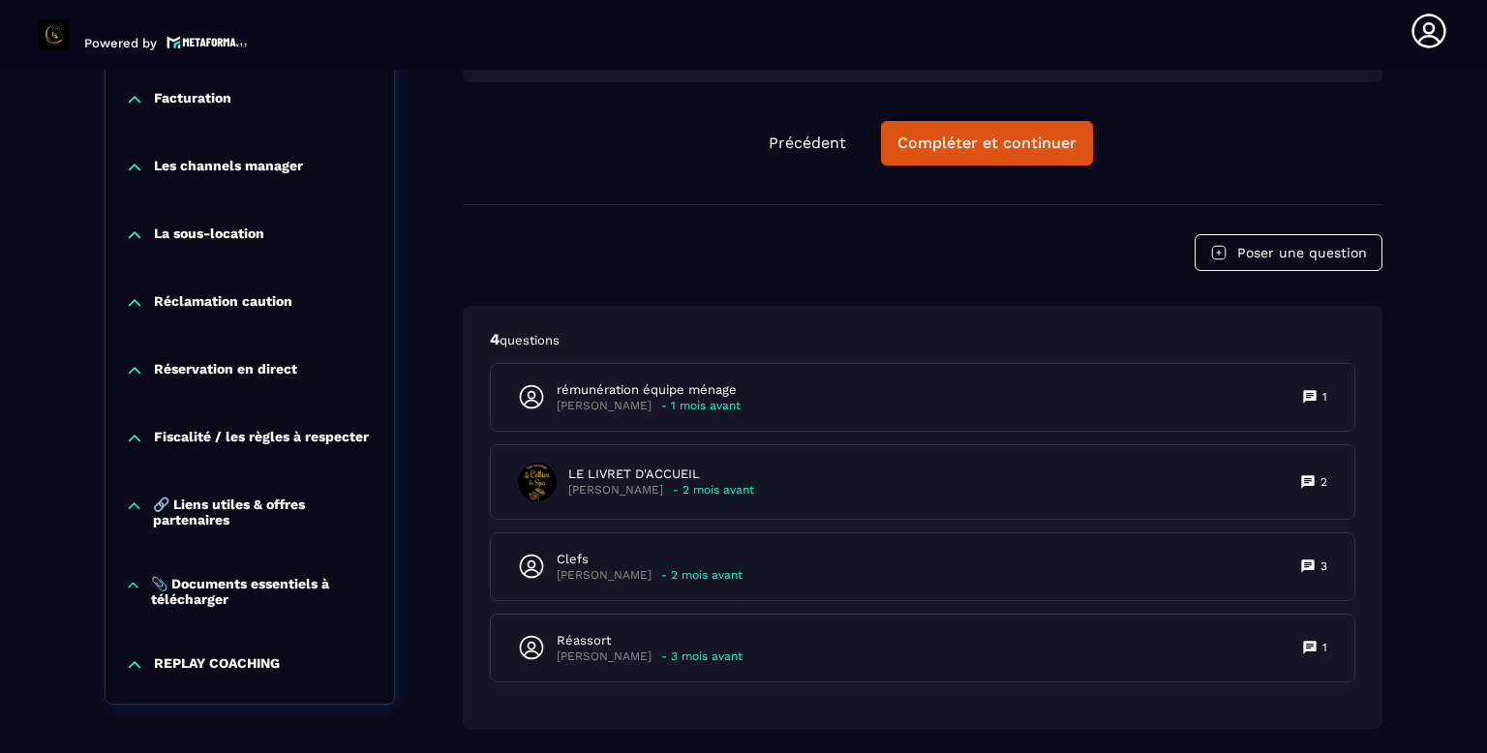
scroll to position [3752, 0]
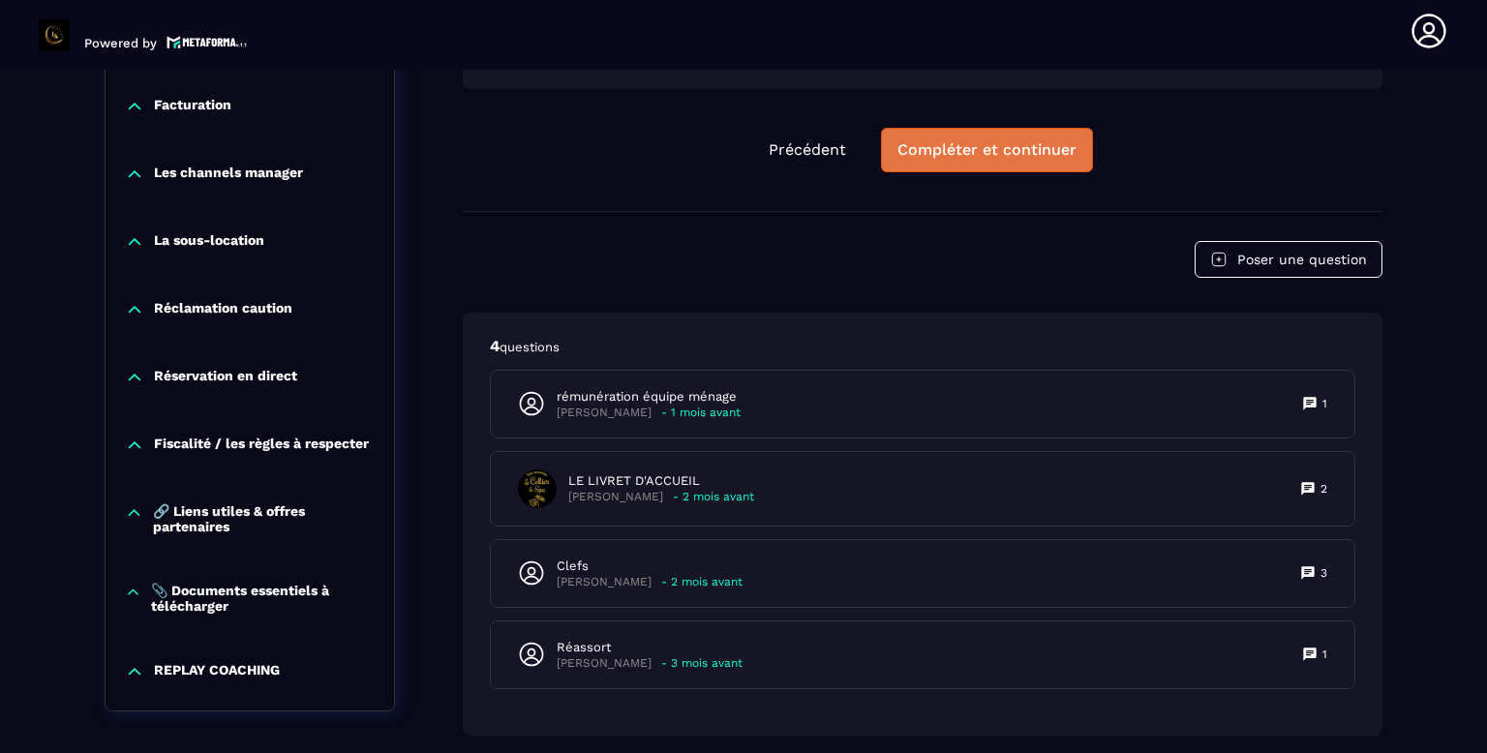
click at [1057, 140] on div "Compléter et continuer" at bounding box center [987, 149] width 179 height 19
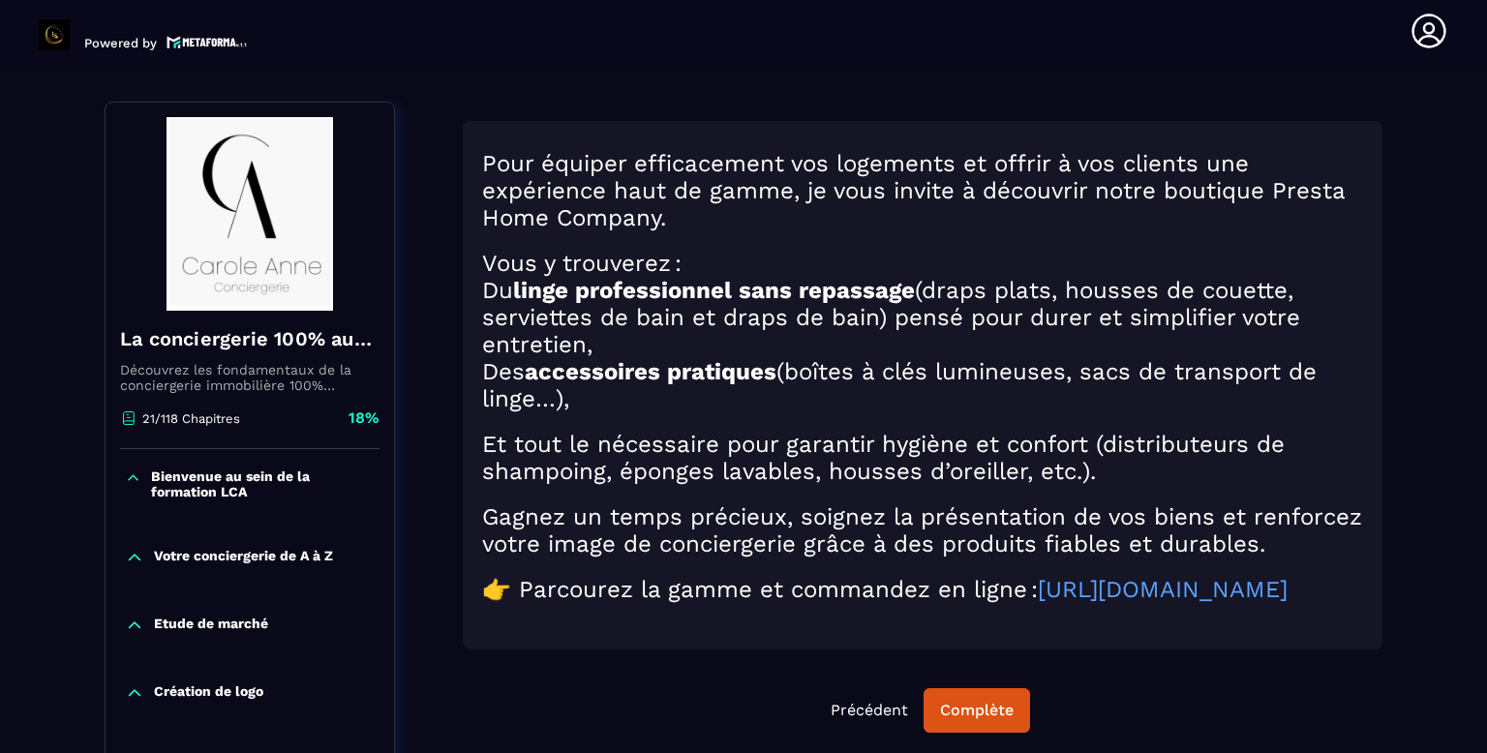
scroll to position [167, 0]
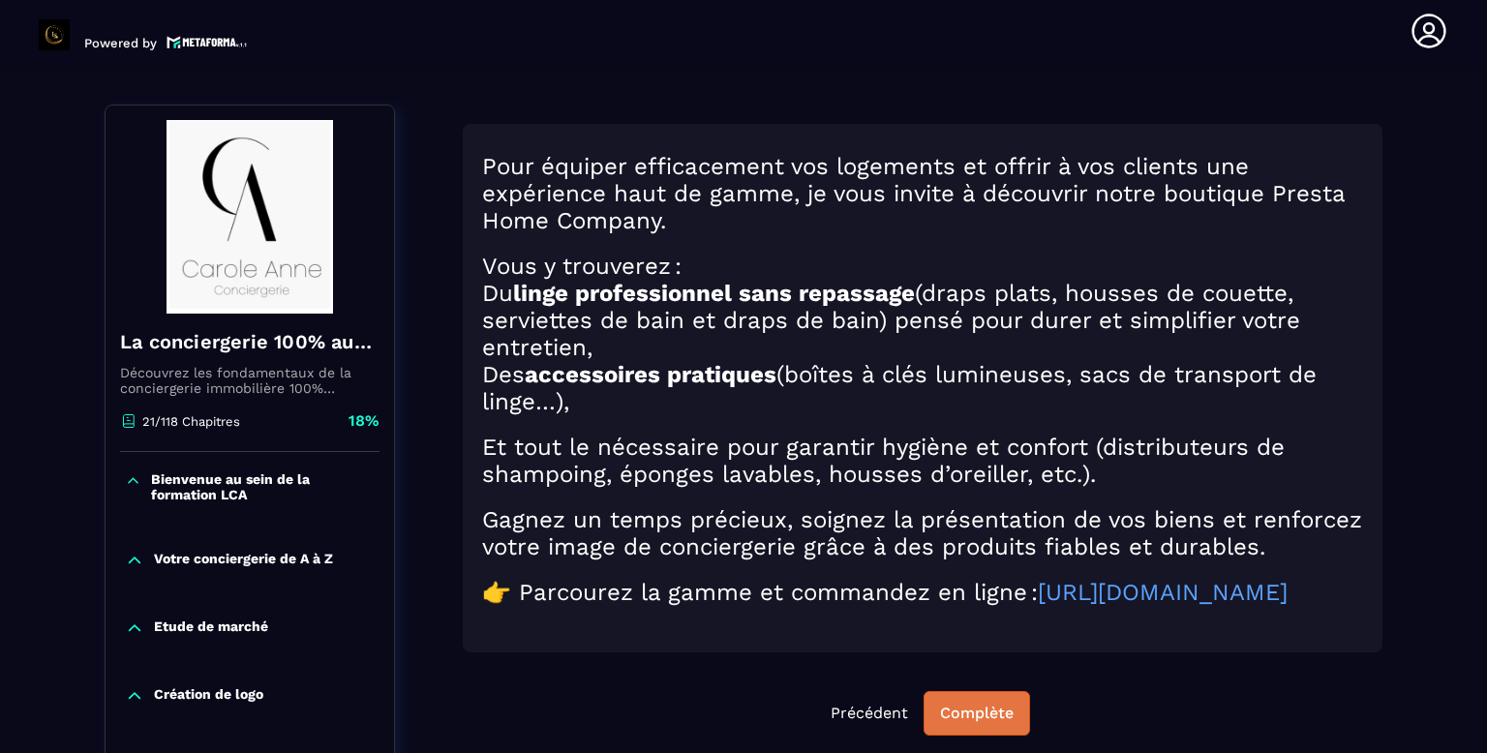
click at [1003, 723] on div "Complète" at bounding box center [977, 713] width 74 height 19
click at [981, 723] on div "Continuer" at bounding box center [977, 713] width 76 height 19
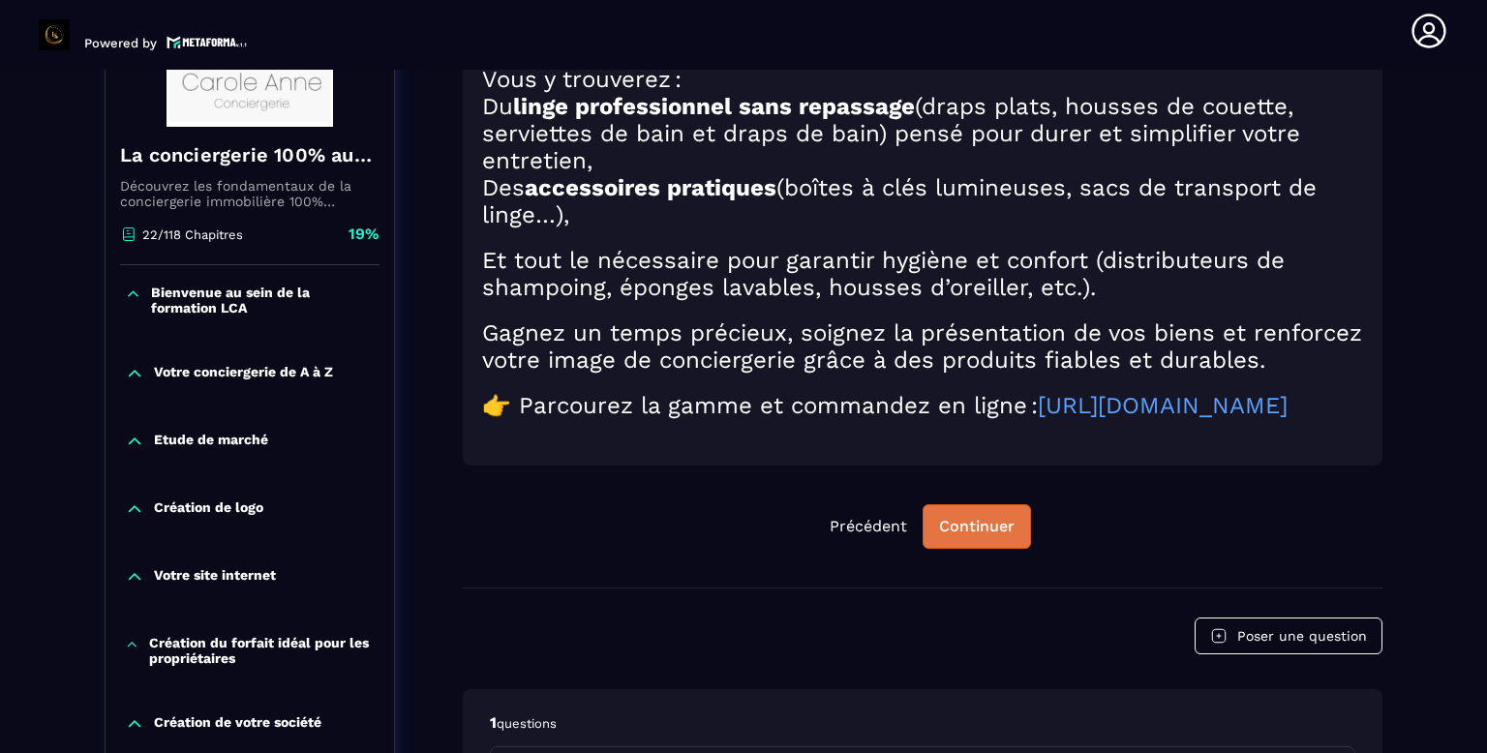
scroll to position [355, 0]
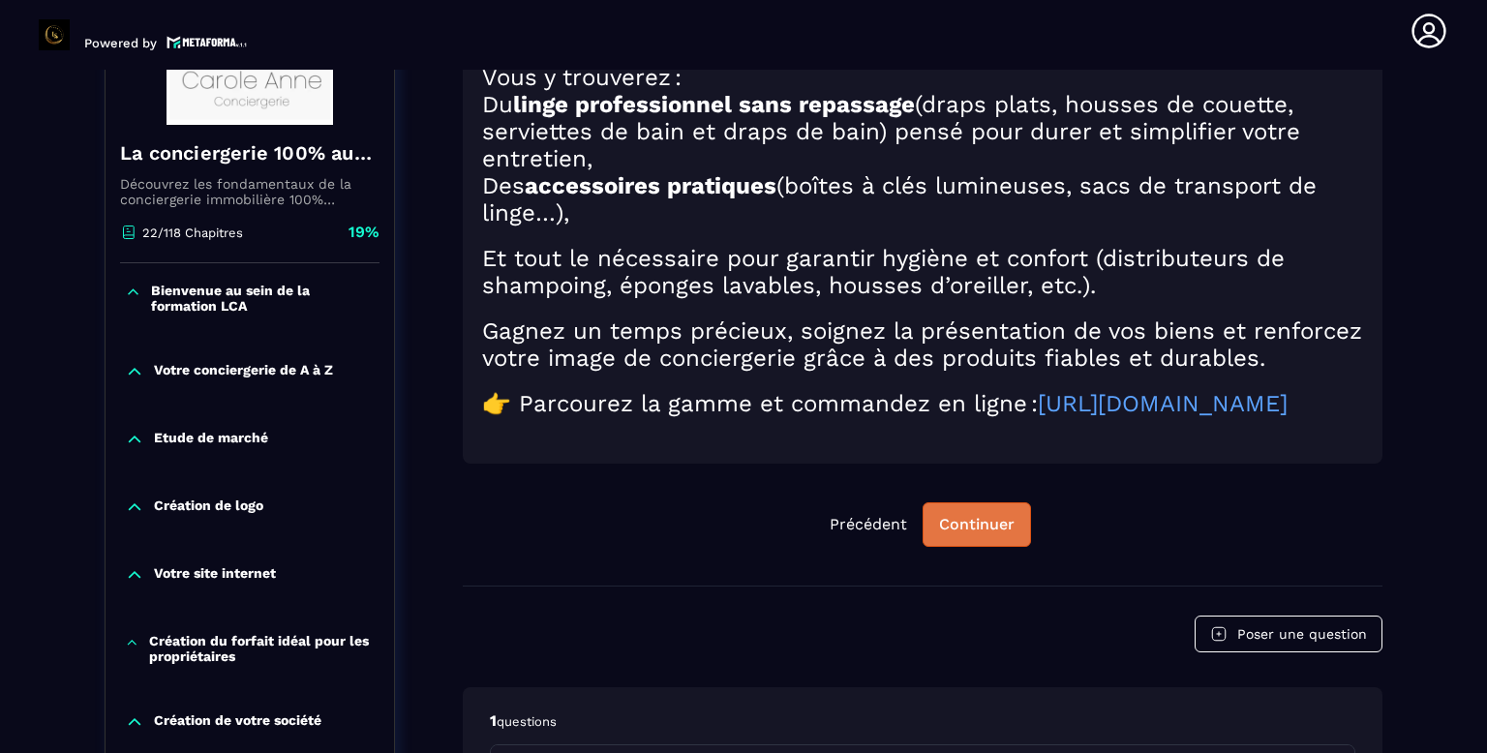
click at [987, 535] on div "Continuer" at bounding box center [977, 524] width 76 height 19
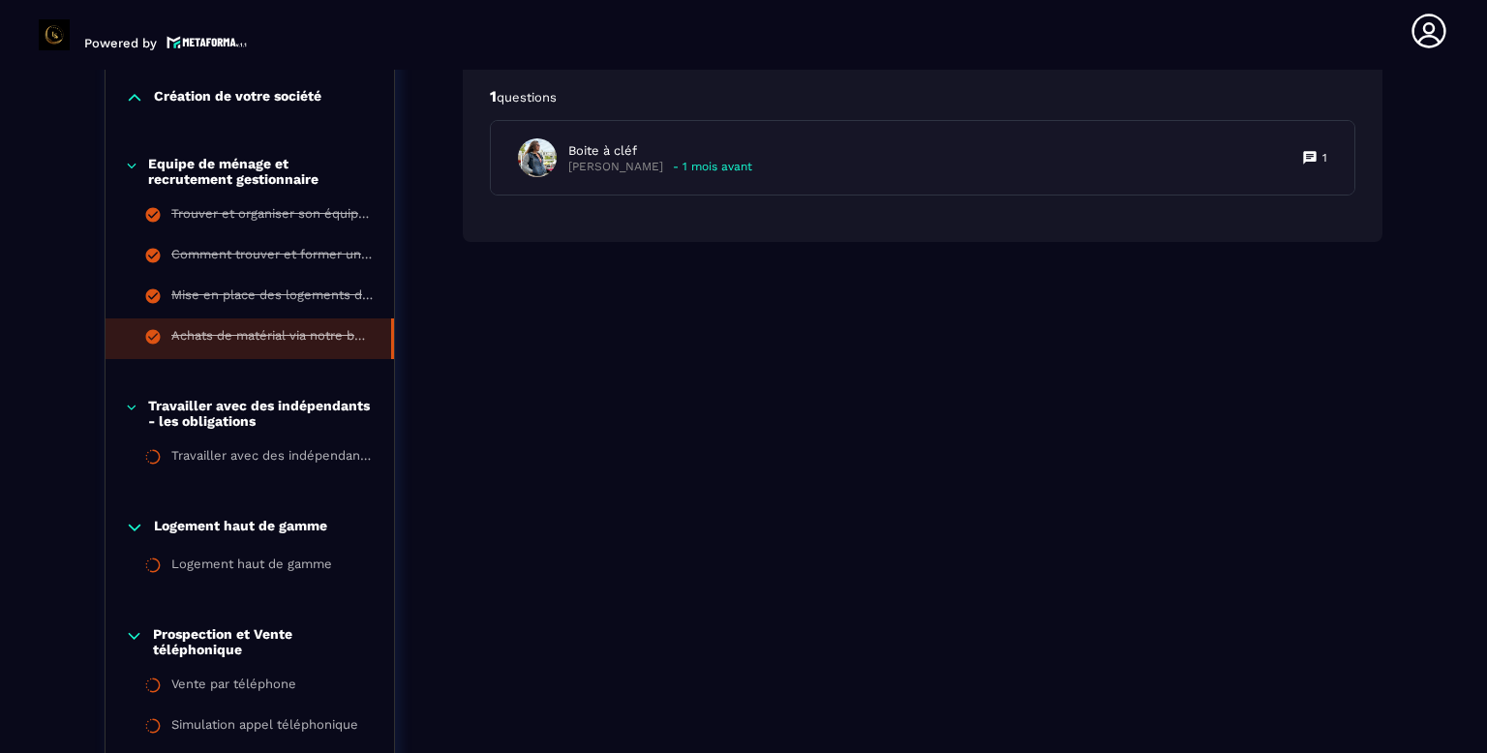
scroll to position [981, 0]
click at [224, 422] on p "Travailler avec des indépendants - les obligations" at bounding box center [261, 412] width 227 height 31
